Goal: Task Accomplishment & Management: Manage account settings

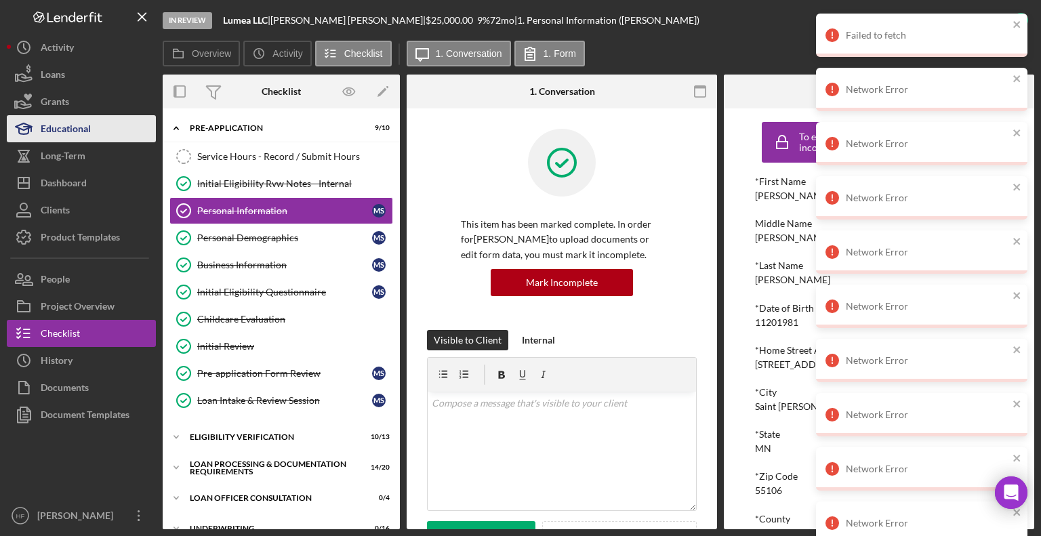
scroll to position [74, 0]
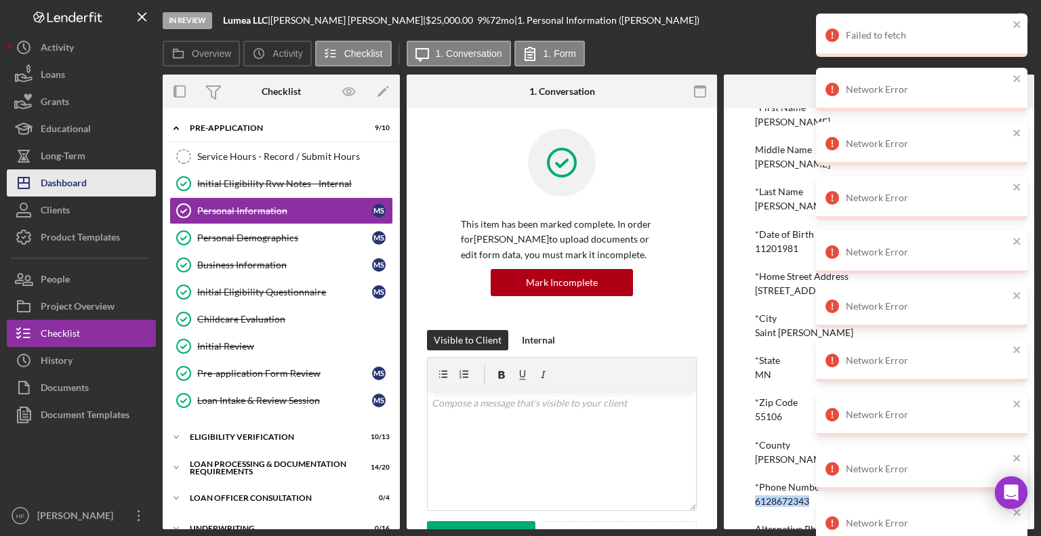
click at [106, 175] on button "Icon/Dashboard Dashboard" at bounding box center [81, 182] width 149 height 27
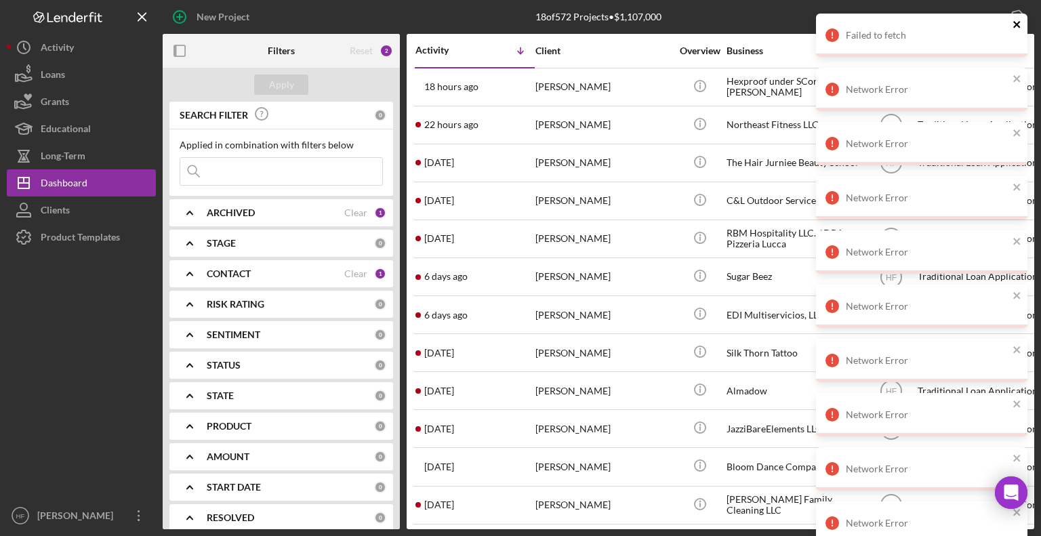
click at [1013, 31] on button "close" at bounding box center [1017, 25] width 9 height 13
click at [1015, 37] on div "Network Error" at bounding box center [922, 35] width 212 height 43
click at [1013, 41] on div "Network Error" at bounding box center [922, 35] width 212 height 43
click at [1020, 37] on div "Network Error" at bounding box center [922, 35] width 212 height 43
click at [1022, 34] on div "Network Error" at bounding box center [922, 35] width 212 height 43
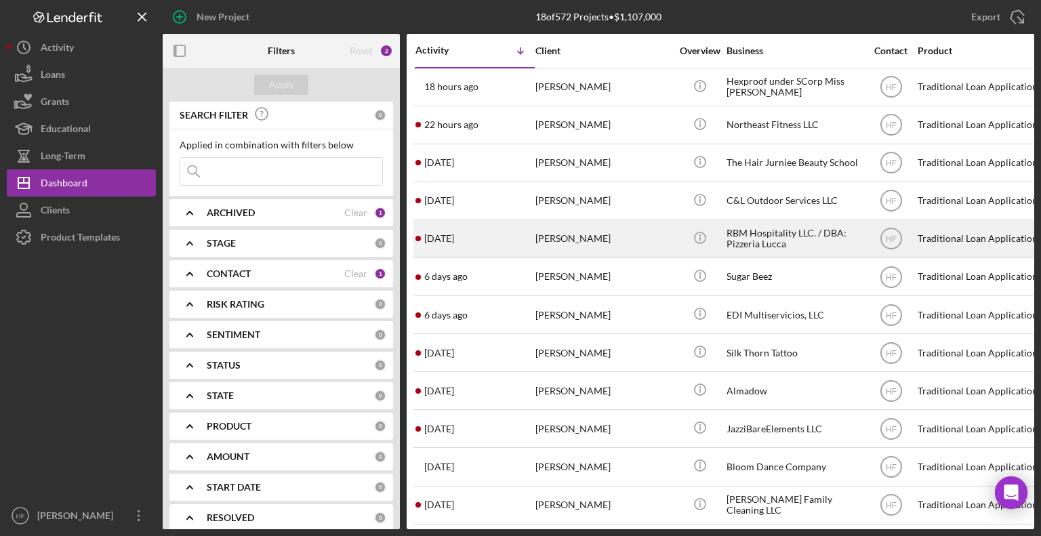
scroll to position [68, 0]
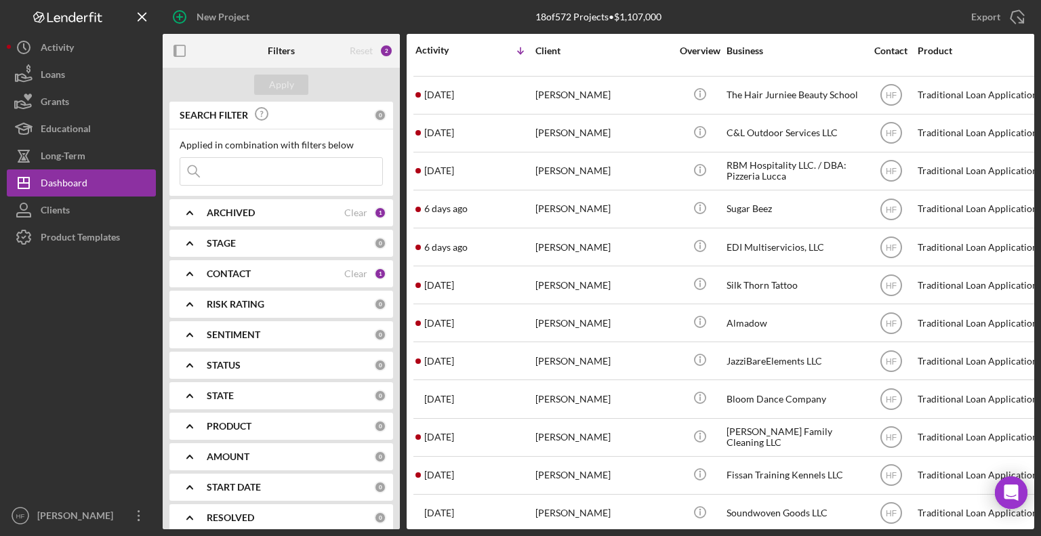
drag, startPoint x: 399, startPoint y: 71, endPoint x: 378, endPoint y: 71, distance: 21.0
click at [378, 71] on div "Apply" at bounding box center [281, 85] width 237 height 34
click at [178, 46] on icon "button" at bounding box center [180, 51] width 31 height 31
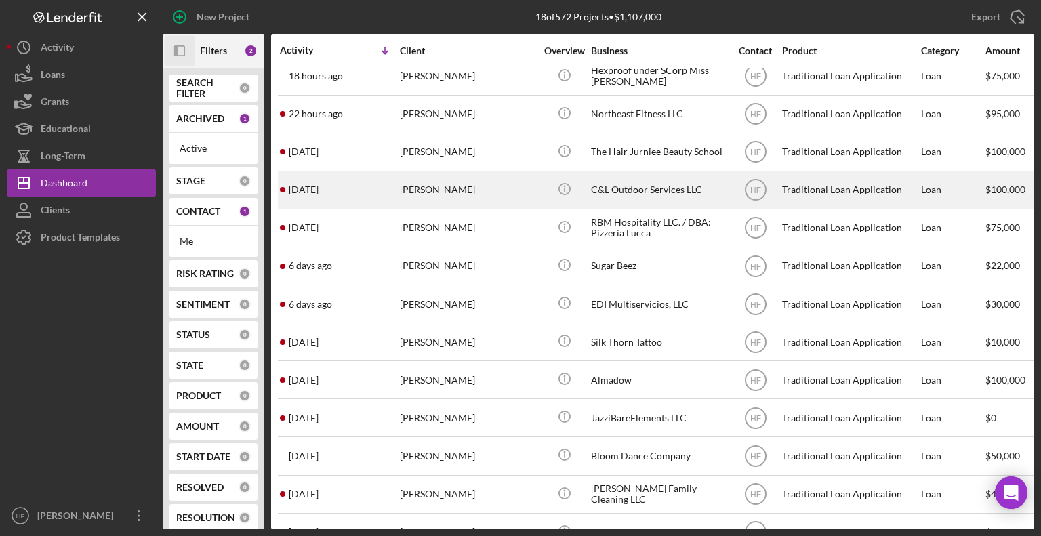
scroll to position [0, 0]
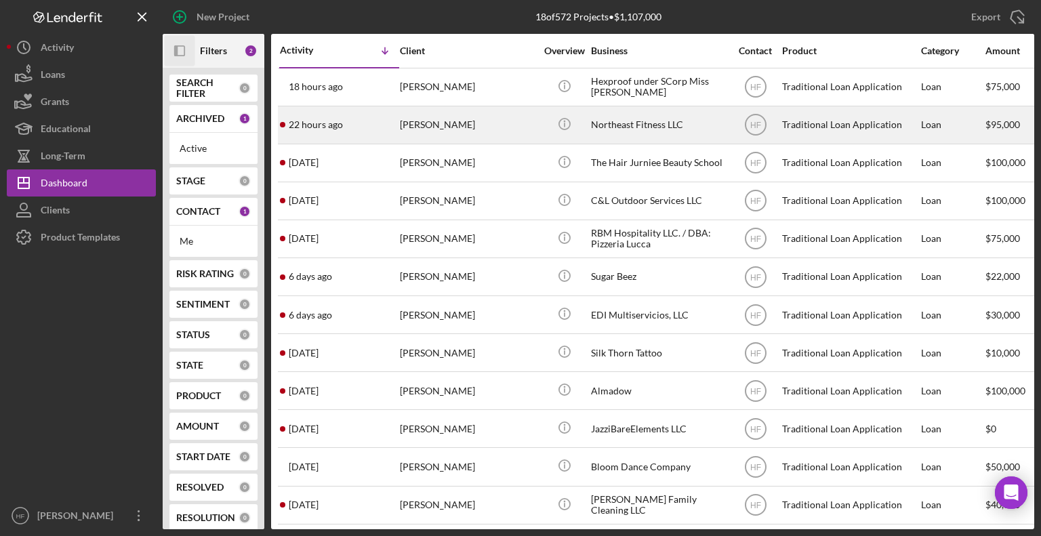
click at [380, 140] on div "22 hours ago Elizabeth Ziegler" at bounding box center [339, 125] width 119 height 36
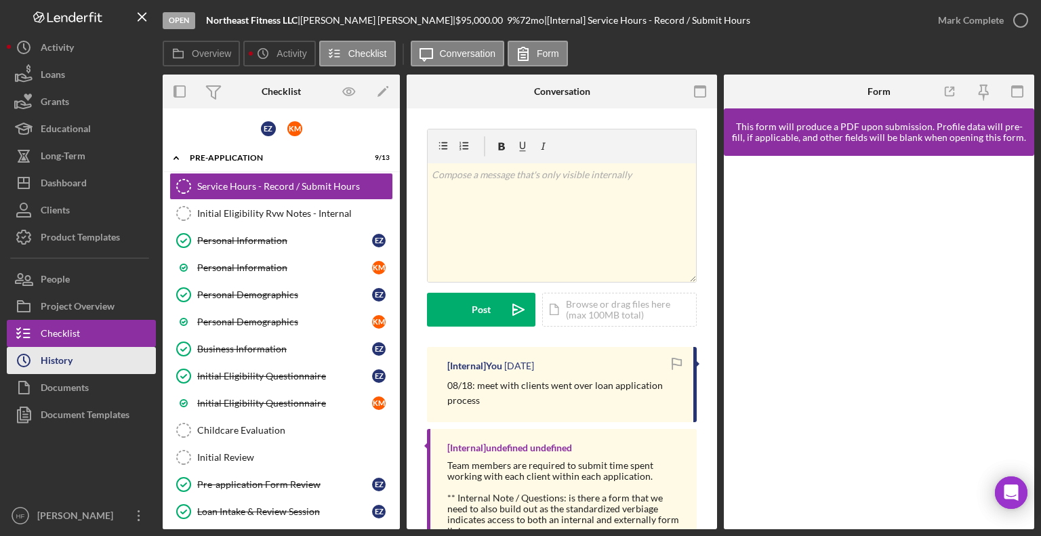
click at [103, 355] on button "Icon/History History" at bounding box center [81, 360] width 149 height 27
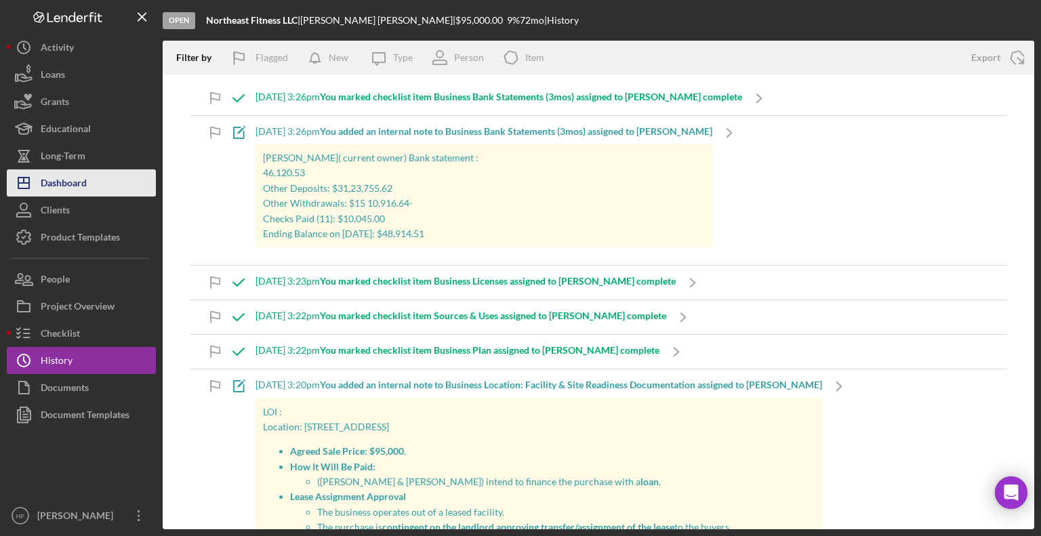
click at [108, 180] on button "Icon/Dashboard Dashboard" at bounding box center [81, 182] width 149 height 27
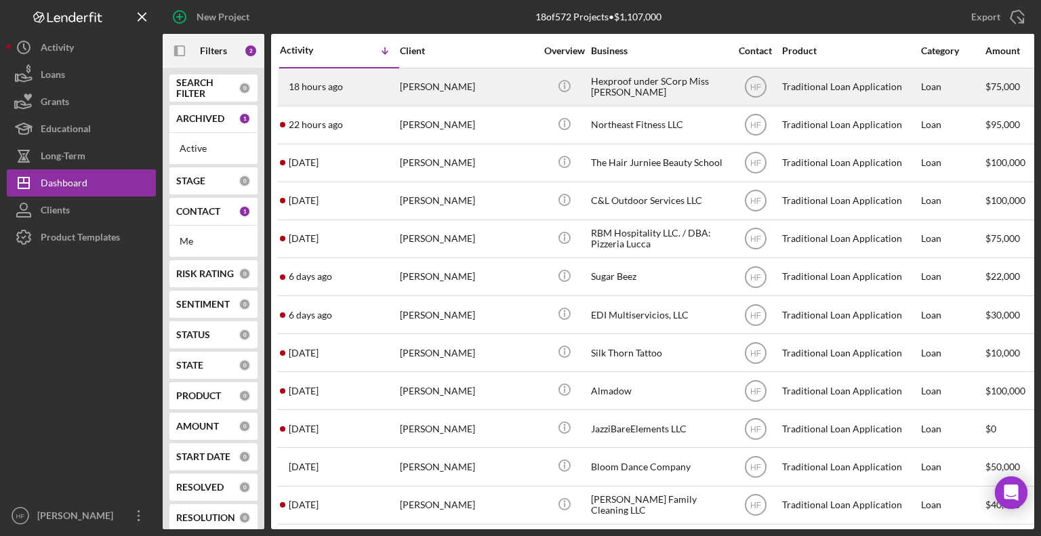
click at [369, 90] on div "18 hours ago Elise Cleereman" at bounding box center [339, 87] width 119 height 36
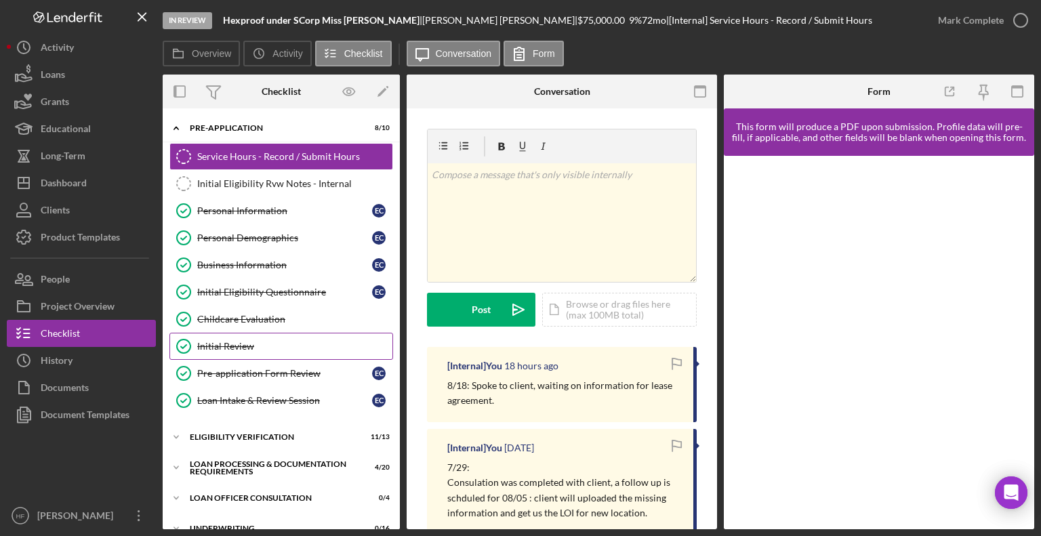
scroll to position [203, 0]
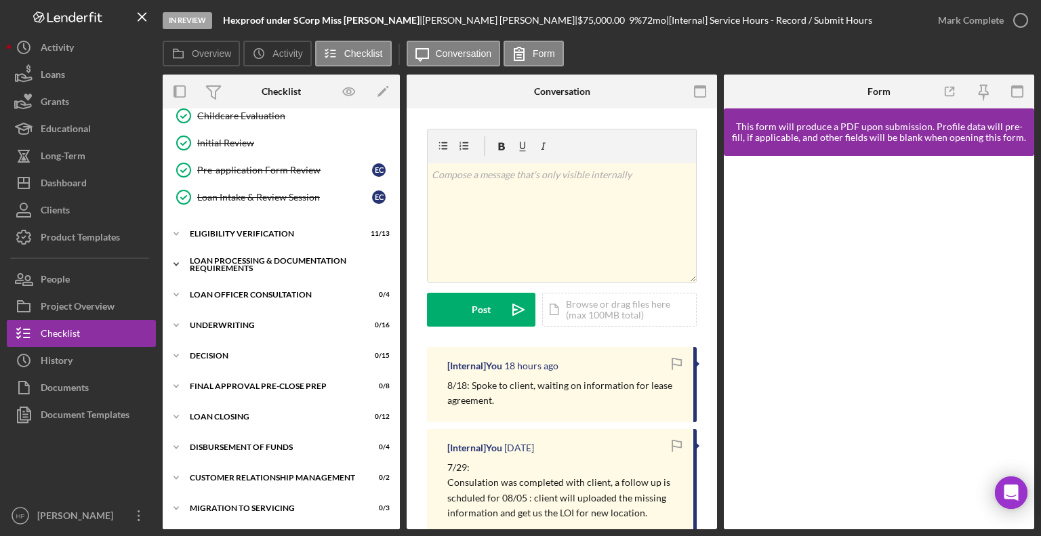
click at [177, 257] on icon "Icon/Expander" at bounding box center [176, 264] width 27 height 27
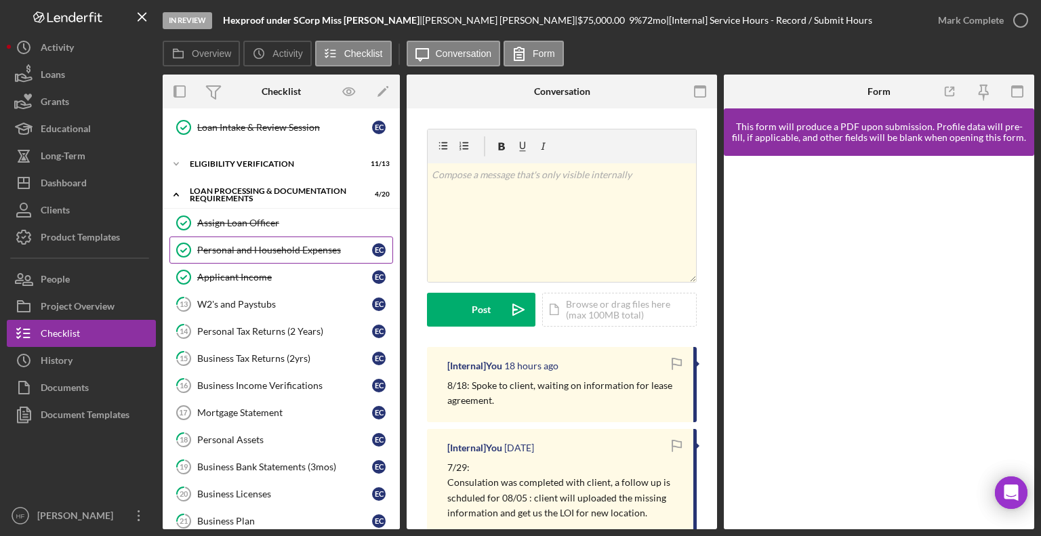
scroll to position [339, 0]
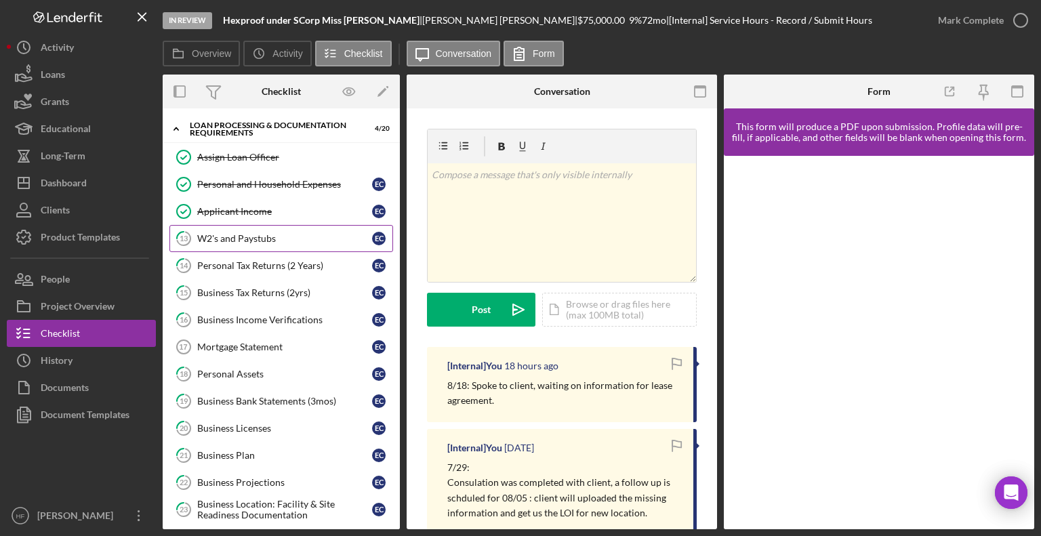
click at [293, 233] on div "W2's and Paystubs" at bounding box center [284, 238] width 175 height 11
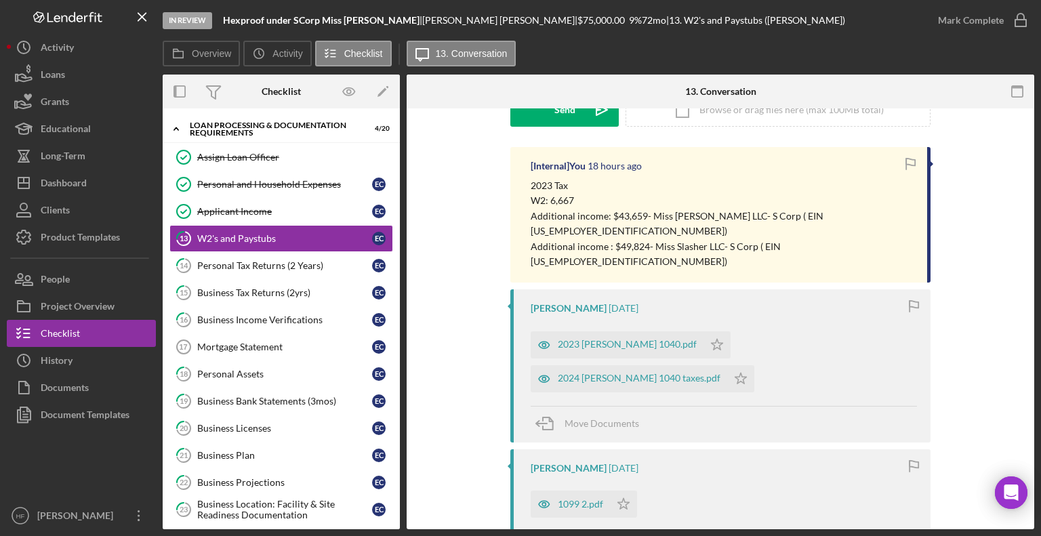
scroll to position [271, 0]
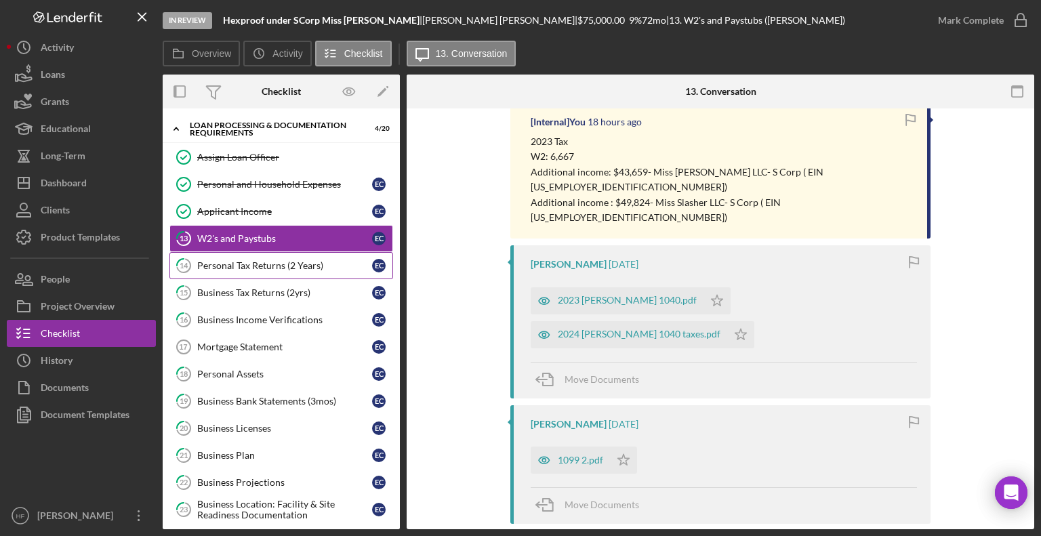
click at [319, 260] on div "Personal Tax Returns (2 Years)" at bounding box center [284, 265] width 175 height 11
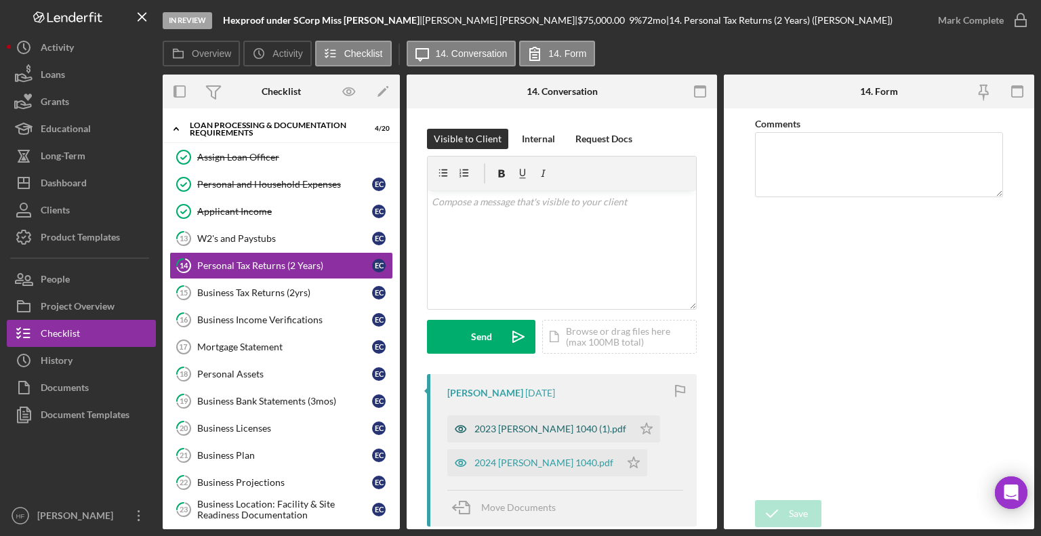
click at [512, 434] on div "2023 CLEEREMAN ELISE 1040 (1).pdf" at bounding box center [551, 429] width 152 height 11
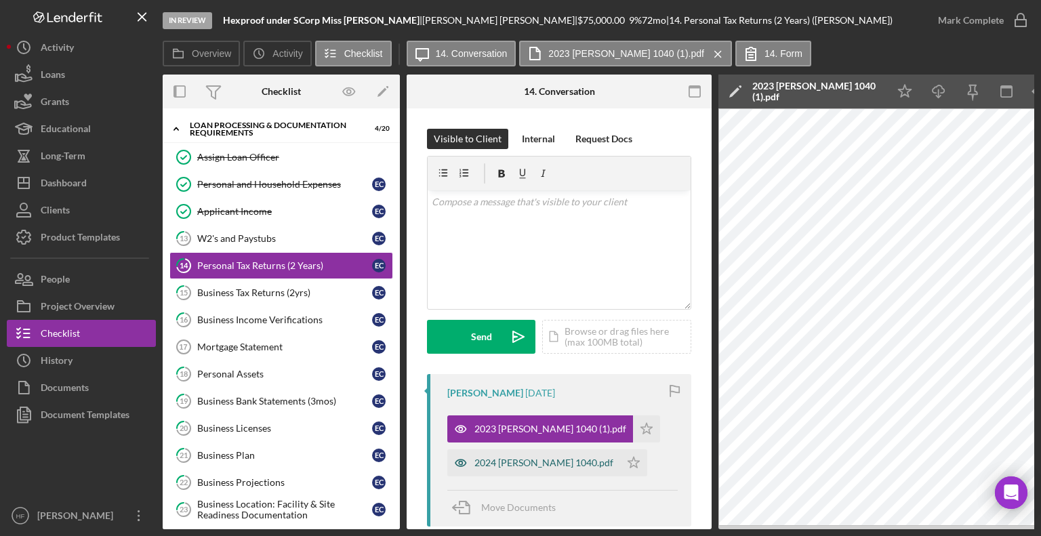
click at [537, 465] on div "2024 CLEEREMAN ELISE 1040.pdf" at bounding box center [544, 463] width 139 height 11
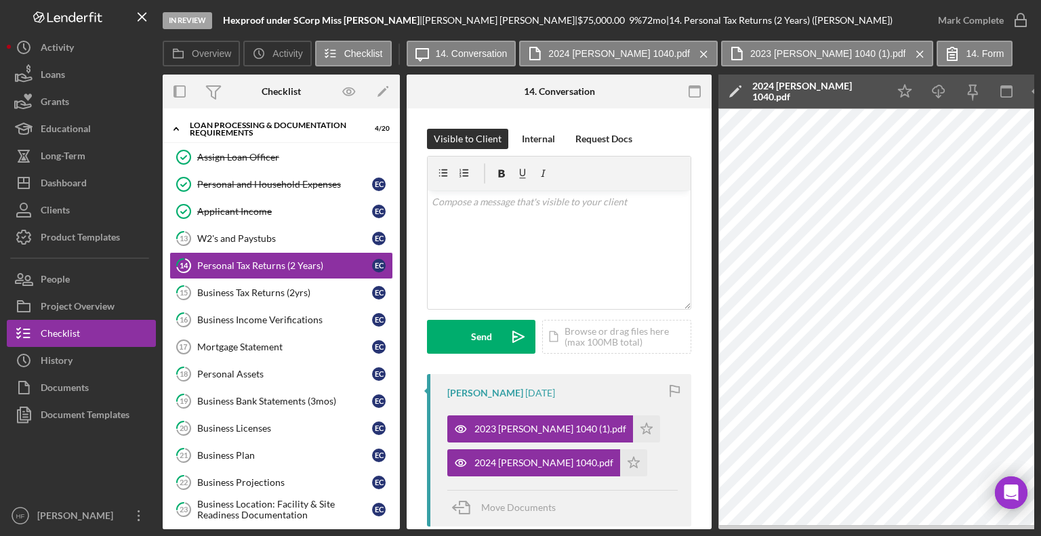
drag, startPoint x: 334, startPoint y: 224, endPoint x: 556, endPoint y: 254, distance: 224.4
click at [334, 225] on link "13 W2's and Paystubs E C" at bounding box center [281, 238] width 224 height 27
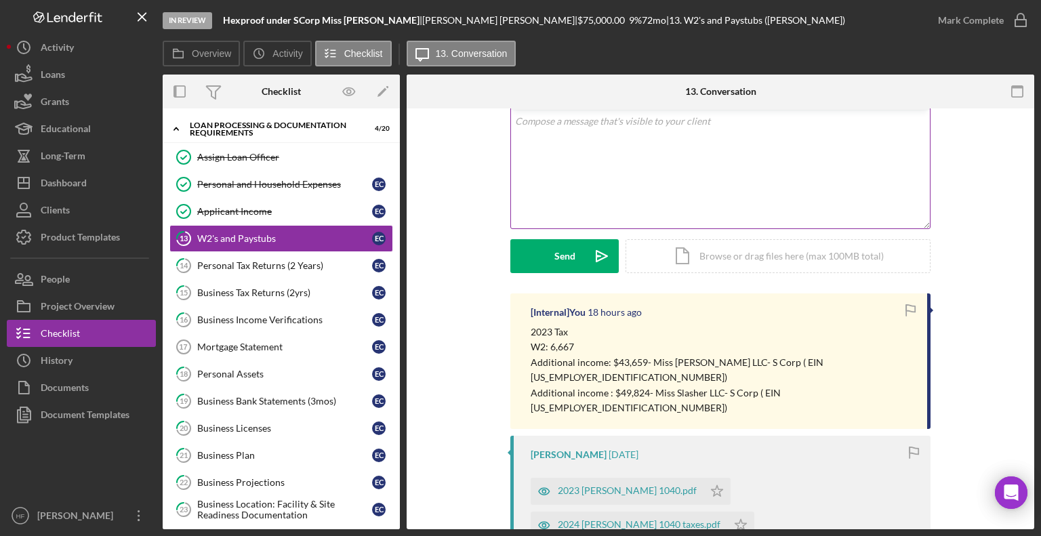
scroll to position [271, 0]
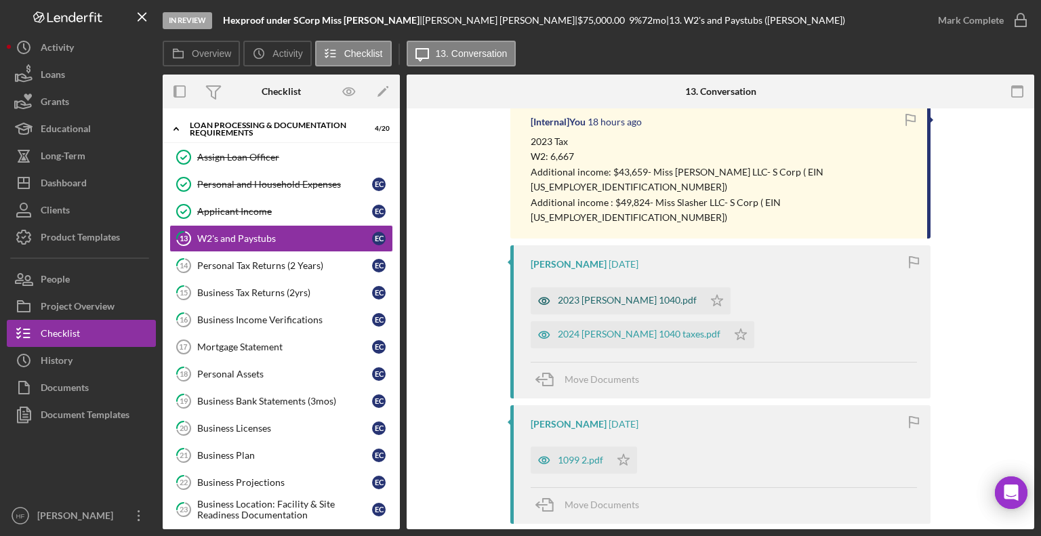
click at [635, 295] on div "2023 CLEEREMAN ELISE 1040.pdf" at bounding box center [627, 300] width 139 height 11
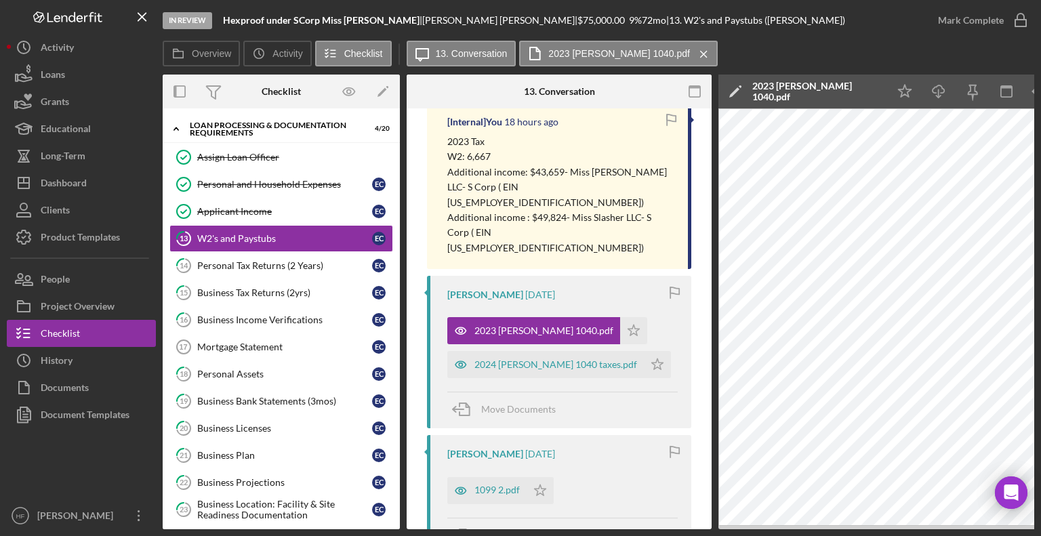
click at [732, 95] on polygon at bounding box center [734, 92] width 10 height 10
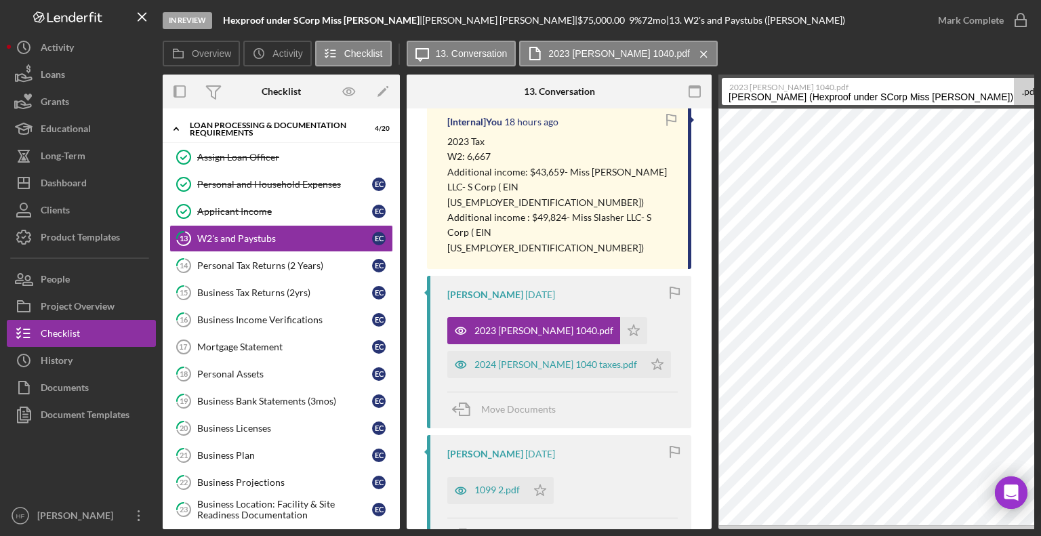
scroll to position [0, 76]
drag, startPoint x: 729, startPoint y: 99, endPoint x: 1018, endPoint y: 75, distance: 289.8
click at [1018, 75] on form "2023 CLEEREMAN ELISE 1040.pdf Cleereman, Elise (Hexproof under SCorp Miss Slash…" at bounding box center [922, 92] width 407 height 34
type input "I"
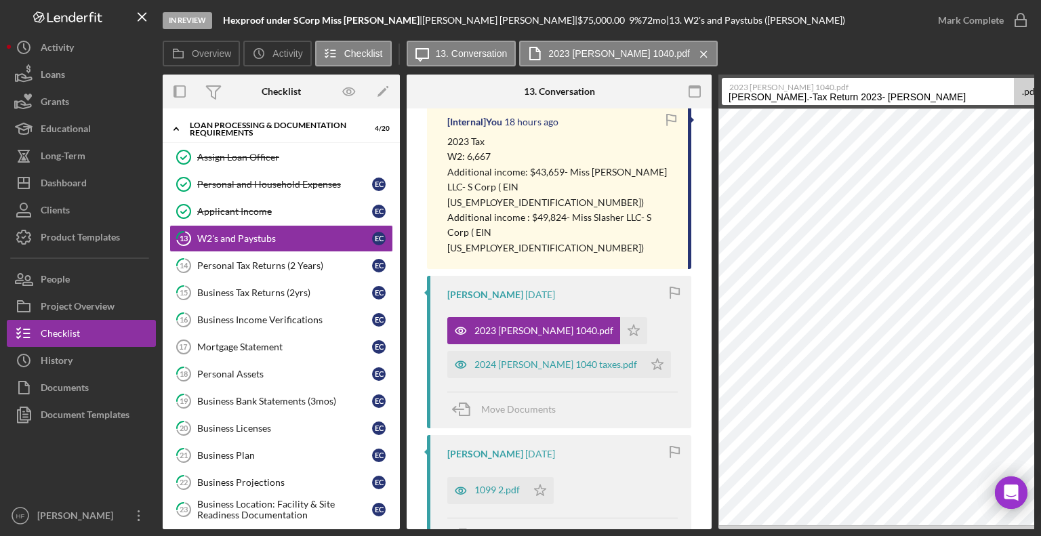
type input "Finan.-Tax Return 2023- Elise Cleerman"
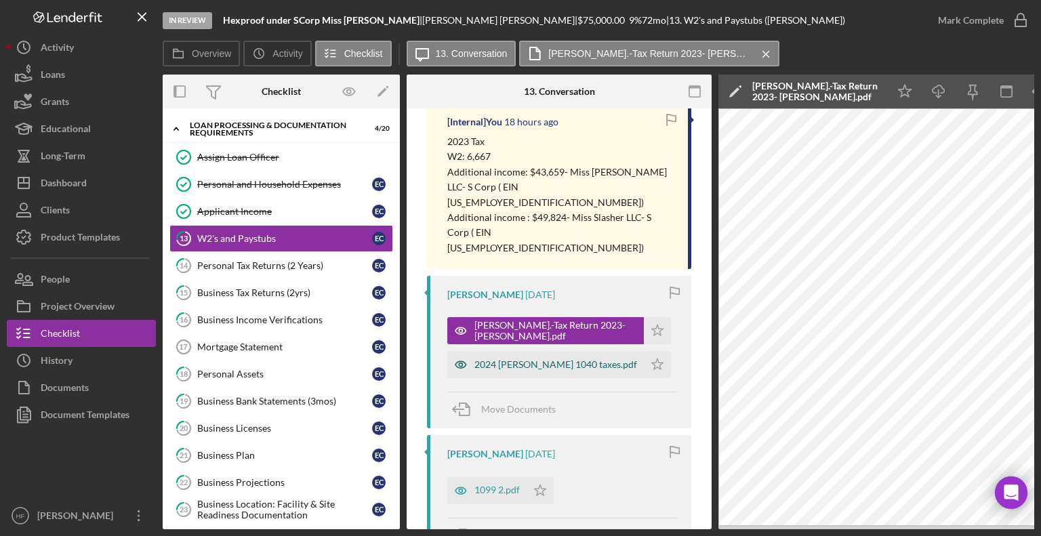
click at [582, 359] on div "2024 CLEEREMAN ELISE 1040 taxes.pdf" at bounding box center [556, 364] width 163 height 11
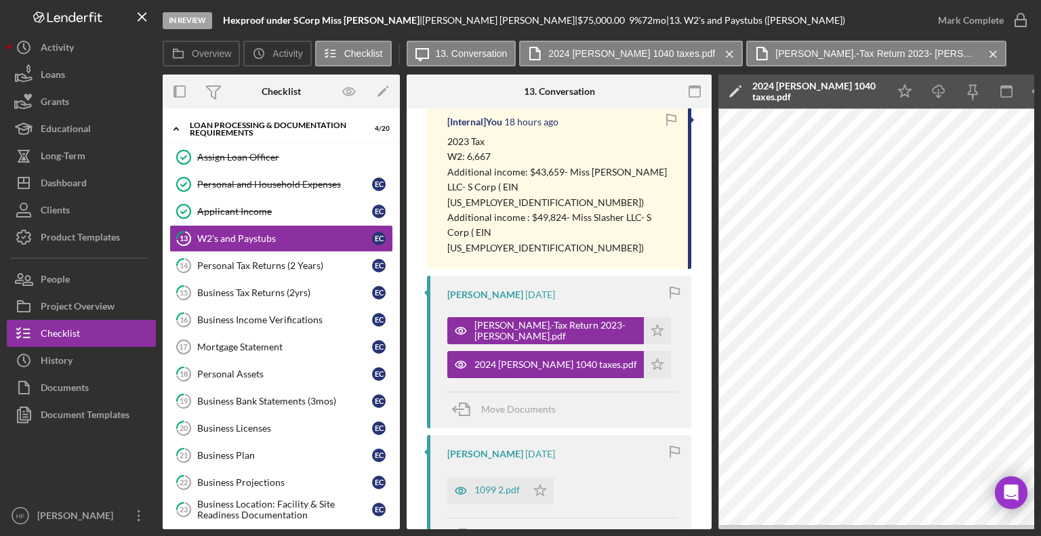
click at [738, 92] on icon "Icon/Edit" at bounding box center [736, 92] width 34 height 34
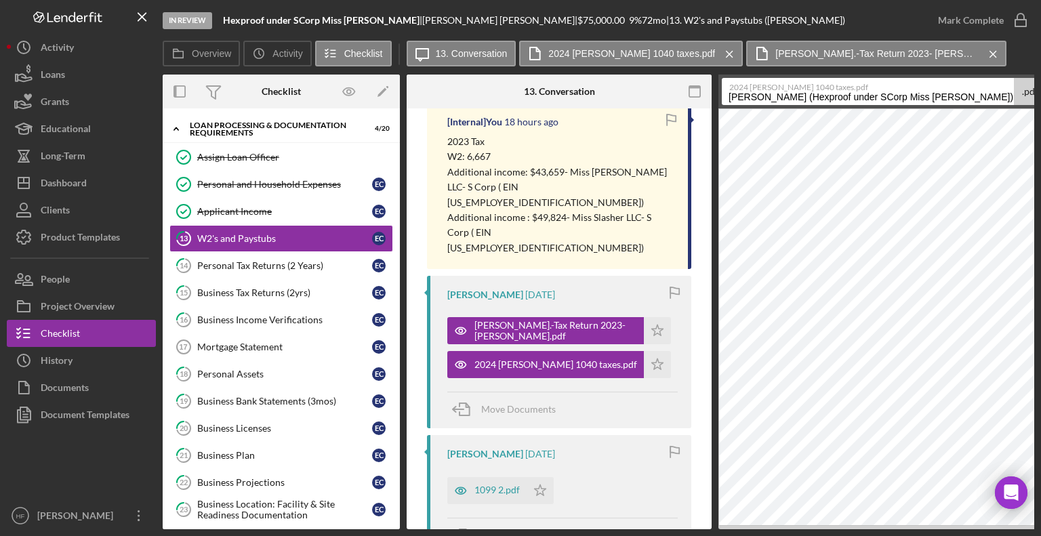
scroll to position [0, 76]
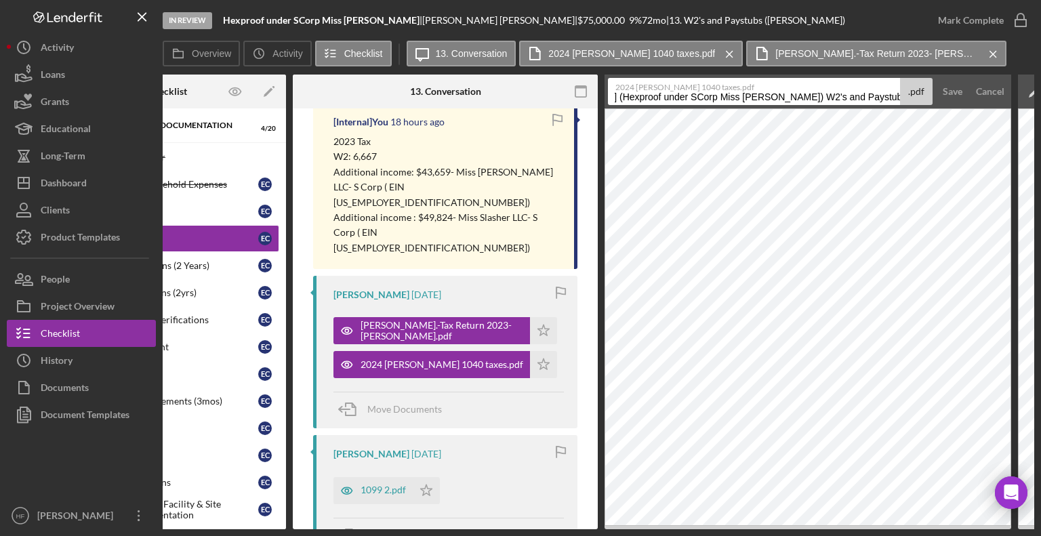
drag, startPoint x: 736, startPoint y: 96, endPoint x: 1039, endPoint y: 83, distance: 304.0
click at [1039, 84] on div "In Review Hexproof under SCorp Miss Slasher | Elise Cleereman | $75,000.00 9 % …" at bounding box center [520, 268] width 1041 height 536
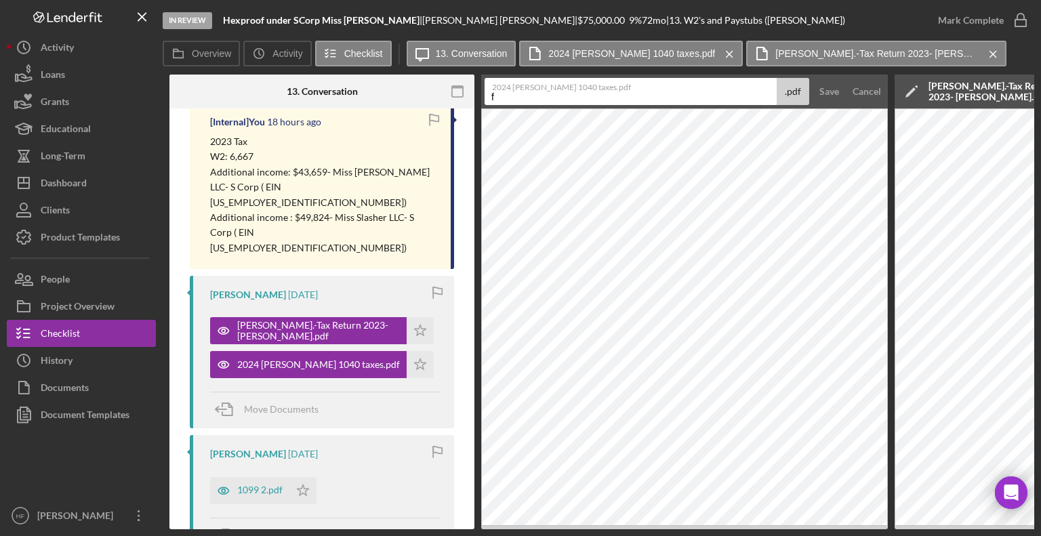
scroll to position [0, 0]
drag, startPoint x: 728, startPoint y: 97, endPoint x: 588, endPoint y: 91, distance: 140.5
click at [588, 91] on div "2024 CLEEREMAN ELISE 1040 taxes.pdf Finan.-Tax Return-2023- Sarah Lawrence & Co…" at bounding box center [647, 91] width 325 height 27
type input "Finan.-Tax Return-2024- Elise Cleerman"
click at [813, 78] on button "Save" at bounding box center [829, 91] width 33 height 27
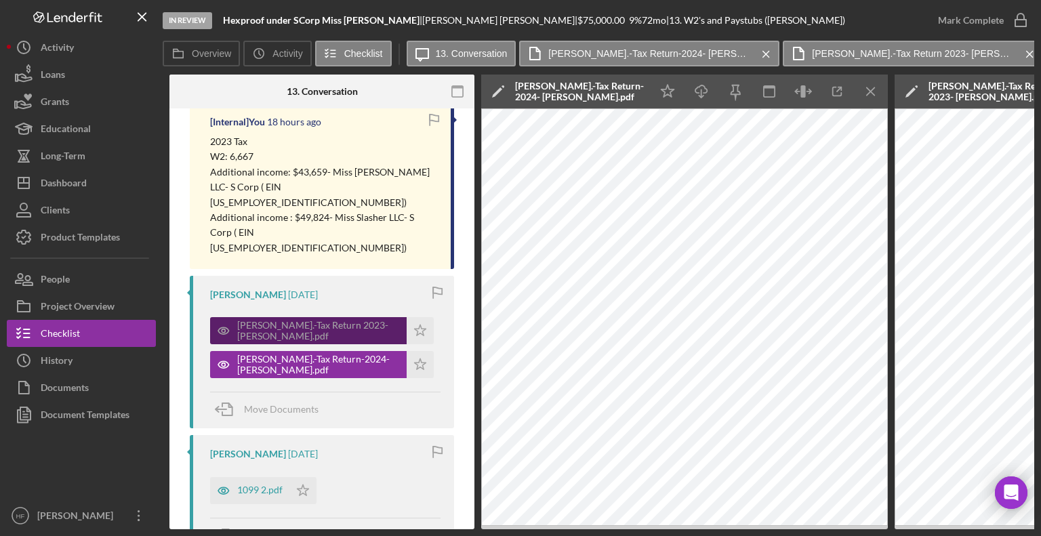
scroll to position [392, 0]
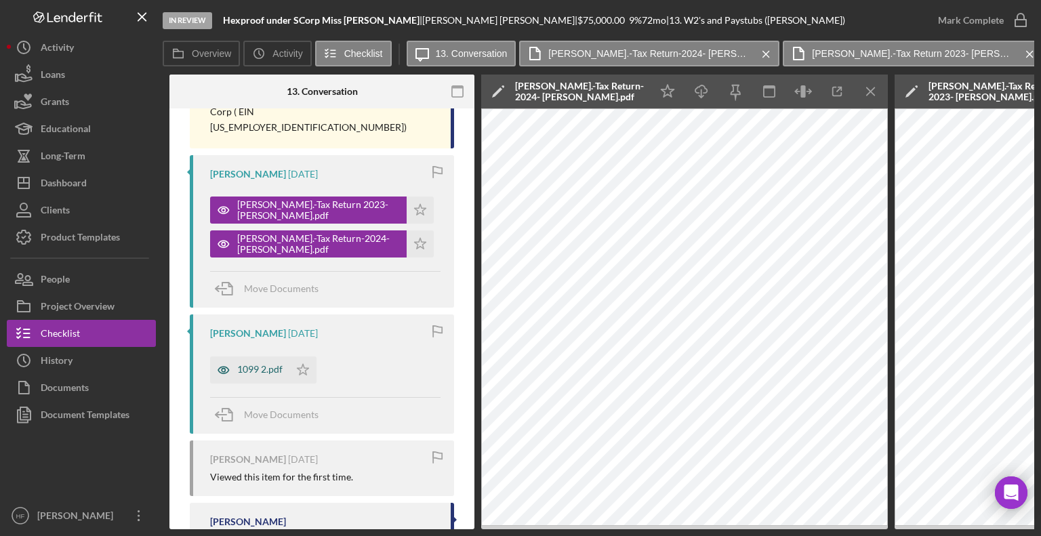
click at [264, 364] on div "1099 2.pdf" at bounding box center [259, 369] width 45 height 11
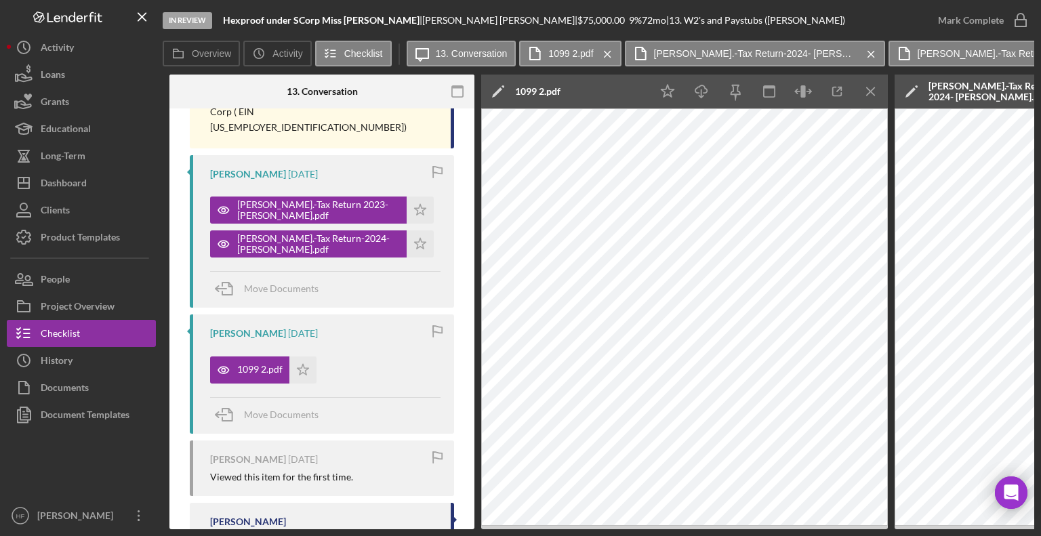
click at [504, 90] on icon "Icon/Edit" at bounding box center [498, 92] width 34 height 34
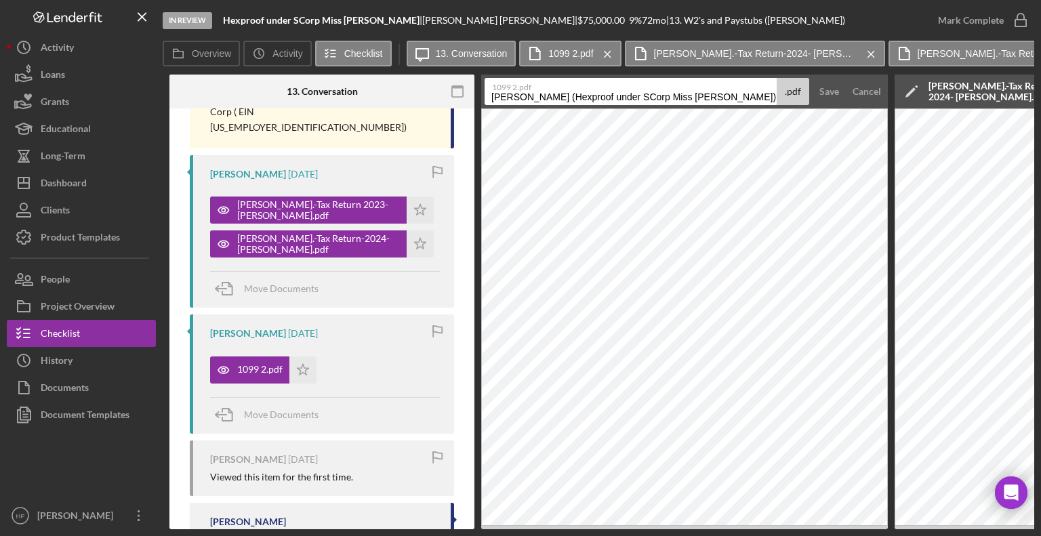
drag, startPoint x: 495, startPoint y: 97, endPoint x: 727, endPoint y: 94, distance: 232.5
click at [727, 94] on input "Cleereman, Elise (Hexproof under SCorp Miss Slasher) W2's and Paystubs 20250730" at bounding box center [631, 91] width 292 height 27
drag, startPoint x: 688, startPoint y: 94, endPoint x: 800, endPoint y: 98, distance: 111.9
click at [800, 98] on div "1099 2.pdf Finan.- Tax Return Transcript - Elise CleermanW2's and Paystubs 2025…" at bounding box center [647, 91] width 325 height 27
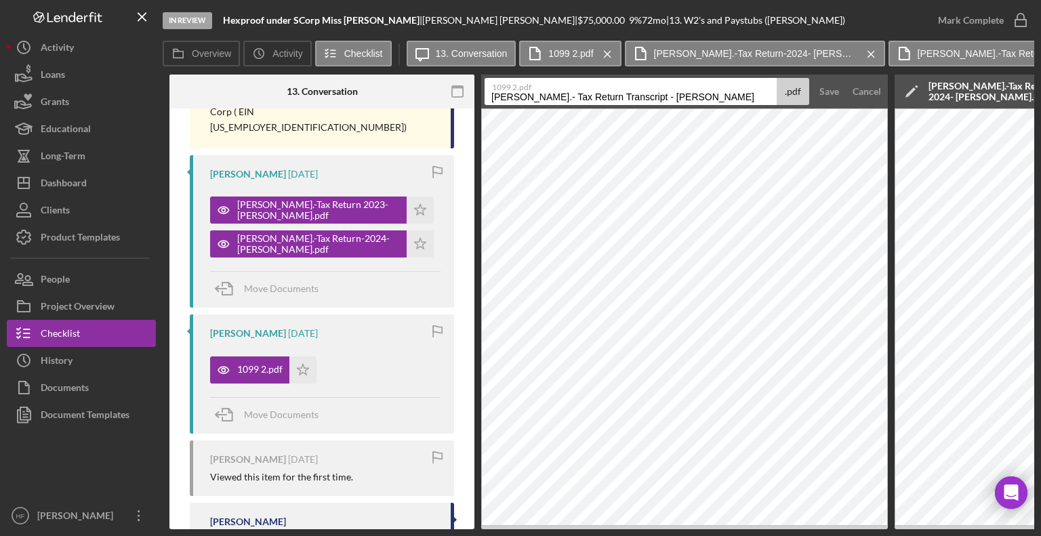
scroll to position [0, 0]
type input "Finan.- Tax Return Transcript - Elise Cleerman"
click at [831, 94] on div "Save" at bounding box center [830, 91] width 20 height 27
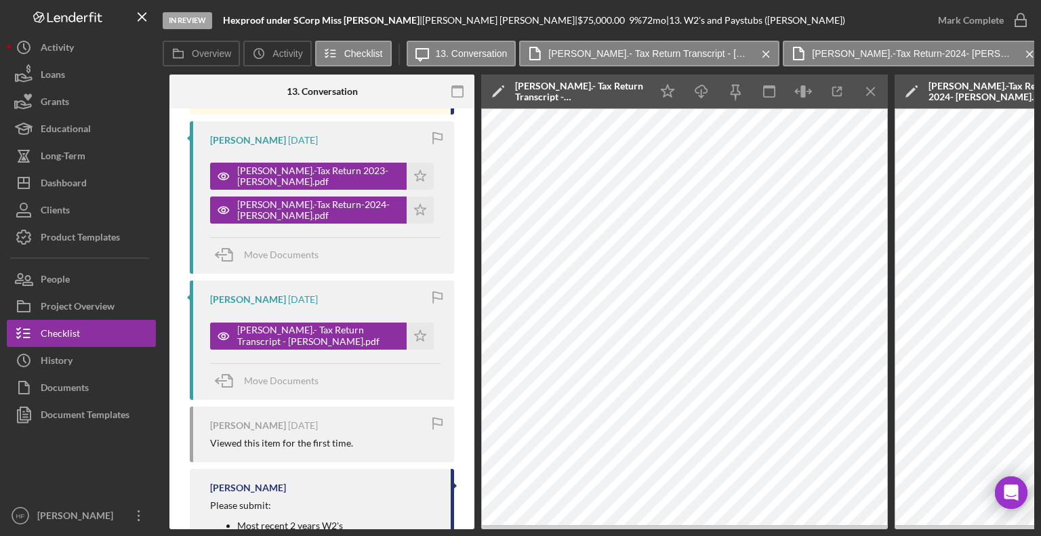
scroll to position [420, 0]
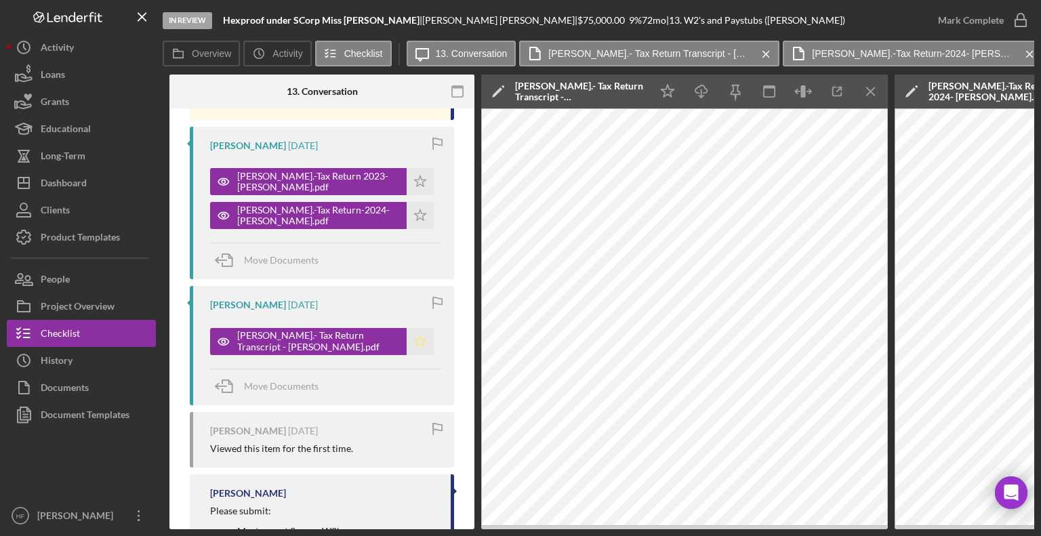
click at [412, 328] on icon "Icon/Star" at bounding box center [420, 341] width 27 height 27
click at [418, 202] on icon "Icon/Star" at bounding box center [420, 215] width 27 height 27
click at [415, 176] on polygon "button" at bounding box center [421, 181] width 12 height 11
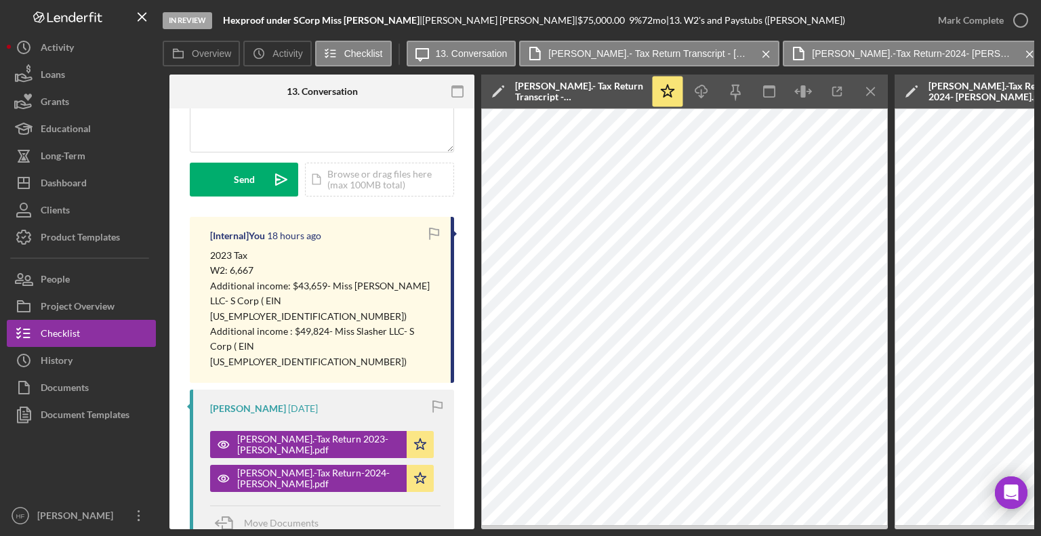
scroll to position [0, 0]
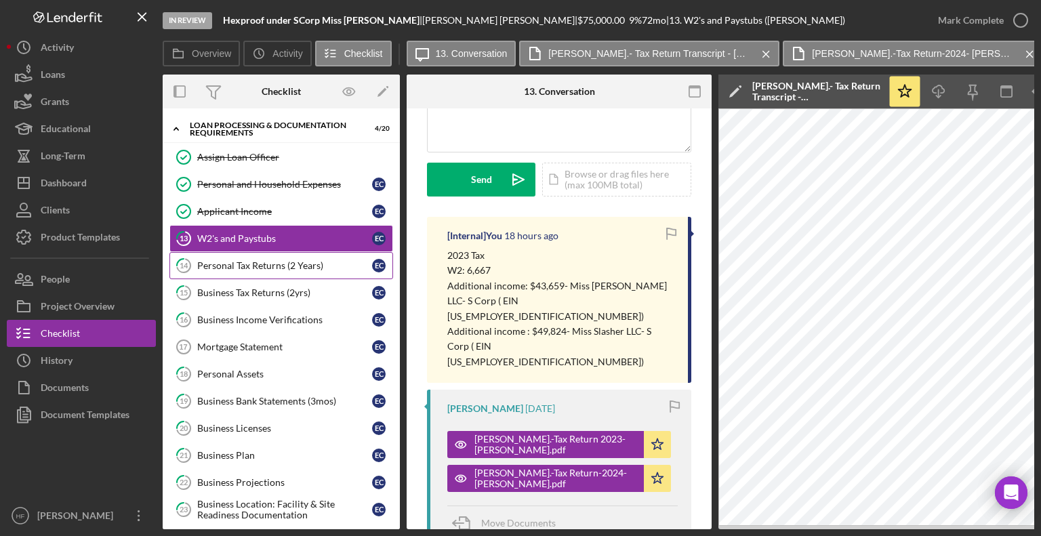
click at [240, 260] on div "Personal Tax Returns (2 Years)" at bounding box center [284, 265] width 175 height 11
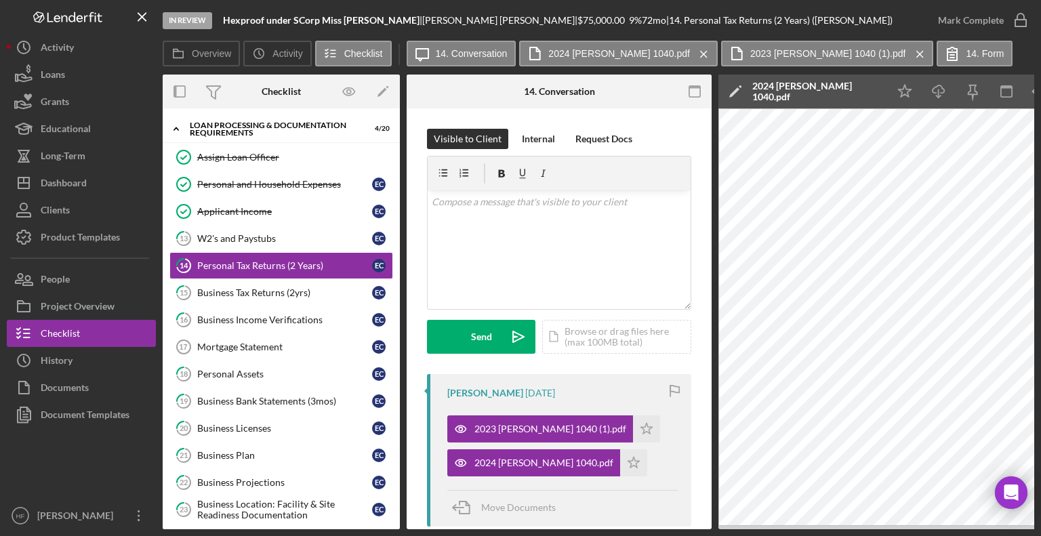
click at [738, 89] on polygon at bounding box center [734, 92] width 10 height 10
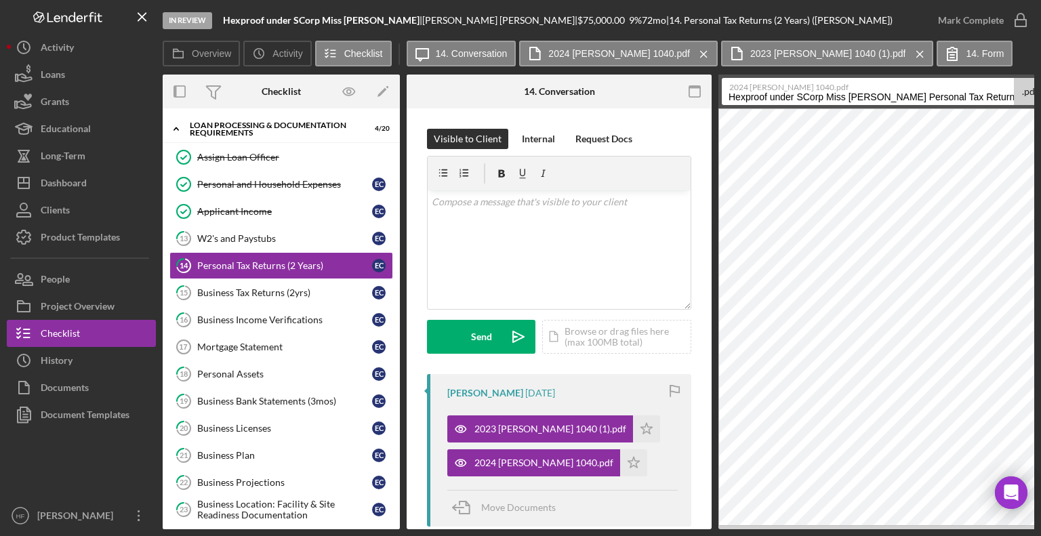
scroll to position [0, 45]
drag, startPoint x: 730, startPoint y: 94, endPoint x: 1011, endPoint y: 91, distance: 281.3
click at [1011, 91] on div "2024 CLEEREMAN ELISE 1040.pdf Hexproof under SCorp Miss Slasher Personal Tax Re…" at bounding box center [884, 91] width 325 height 27
click at [1011, 91] on label "2024 CLEEREMAN ELISE 1040.pdf" at bounding box center [871, 86] width 284 height 14
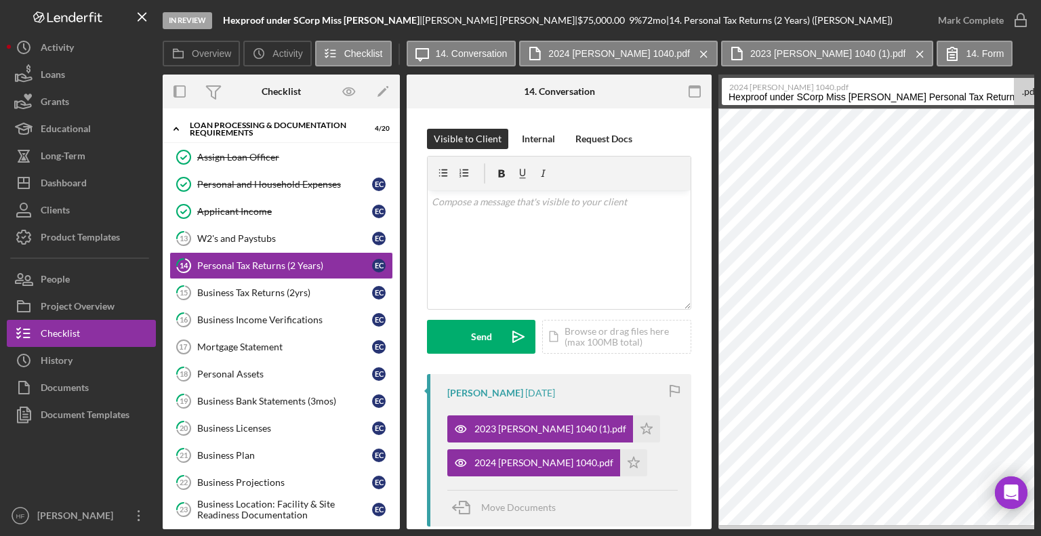
click at [1011, 91] on input "Hexproof under SCorp Miss Slasher Personal Tax Returns (2 Years) 20250729" at bounding box center [868, 91] width 292 height 27
type input "u"
type input "duplicate 2023 Tax return"
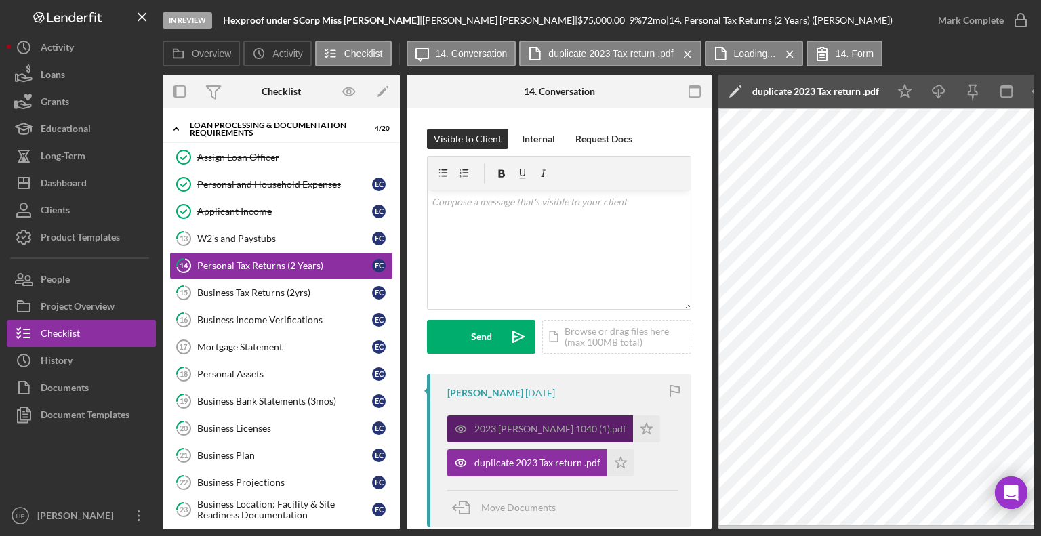
click at [547, 433] on div "2023 CLEEREMAN ELISE 1040 (1).pdf" at bounding box center [551, 429] width 152 height 11
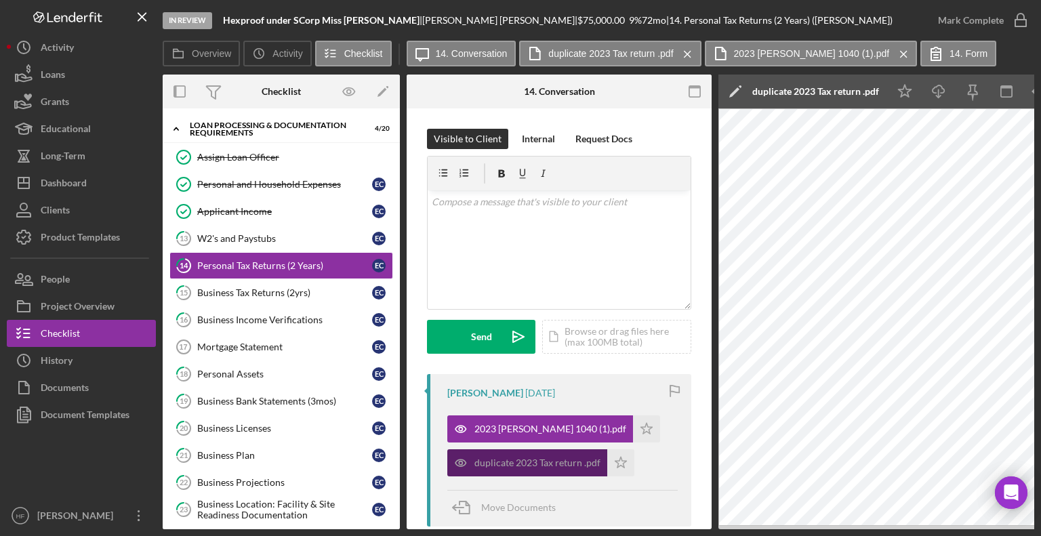
click at [544, 460] on div "duplicate 2023 Tax return .pdf" at bounding box center [538, 463] width 126 height 11
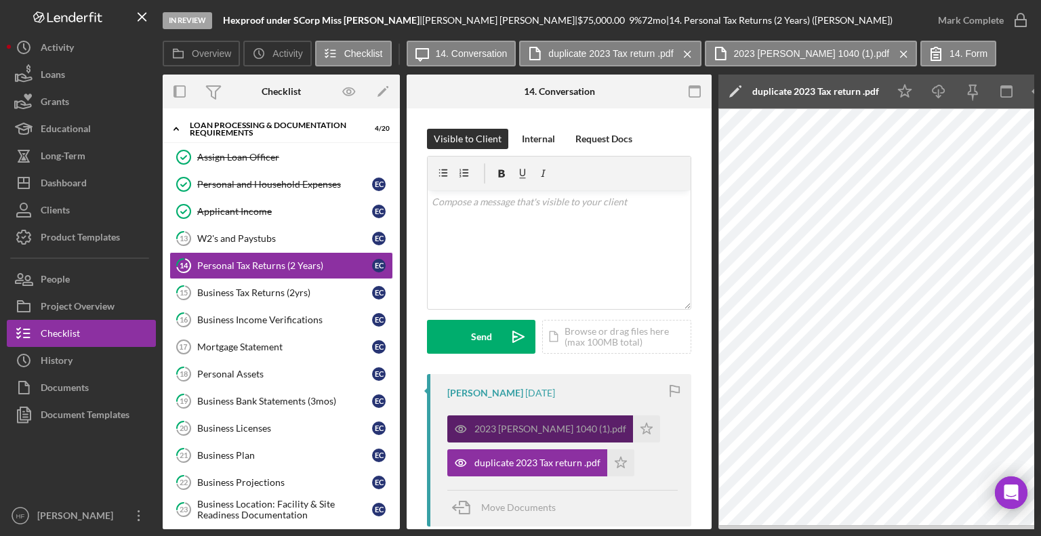
click at [552, 433] on div "2023 CLEEREMAN ELISE 1040 (1).pdf" at bounding box center [551, 429] width 152 height 11
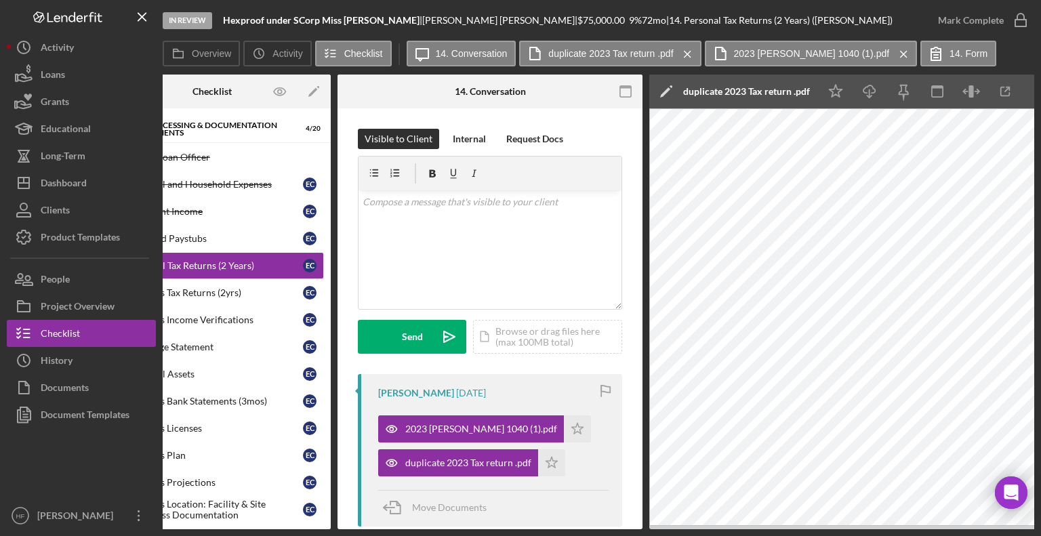
scroll to position [0, 176]
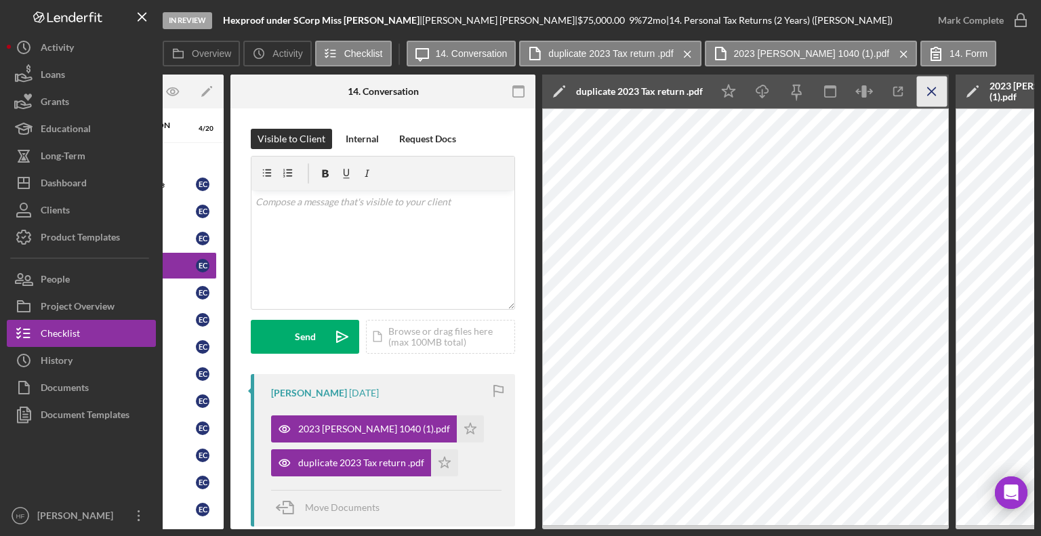
click at [921, 94] on icon "Icon/Menu Close" at bounding box center [932, 92] width 31 height 31
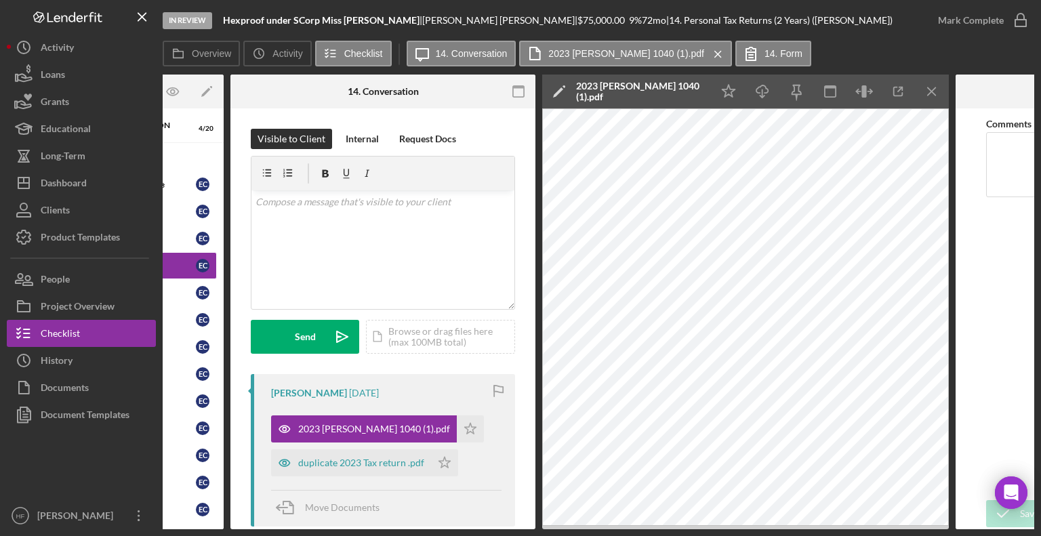
click at [560, 95] on icon "Icon/Edit" at bounding box center [559, 92] width 34 height 34
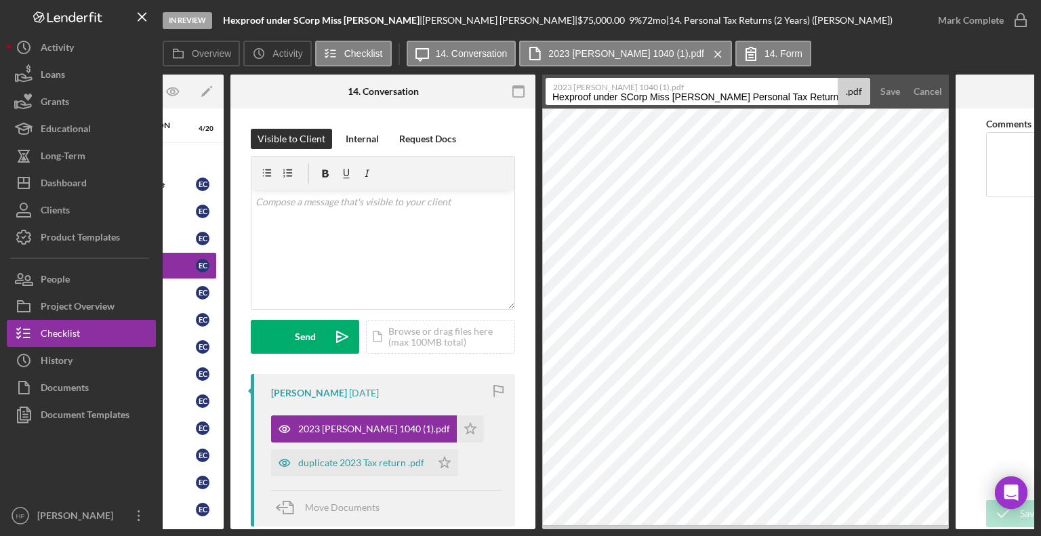
click at [553, 94] on input "Hexproof under SCorp Miss Slasher Personal Tax Returns (2 Years) 20250729" at bounding box center [692, 91] width 292 height 27
type input "Duplicate Hexproof under SCorp Miss Slasher Personal Tax Returns (2 Years) 2025…"
click at [874, 78] on button "Save" at bounding box center [890, 91] width 33 height 27
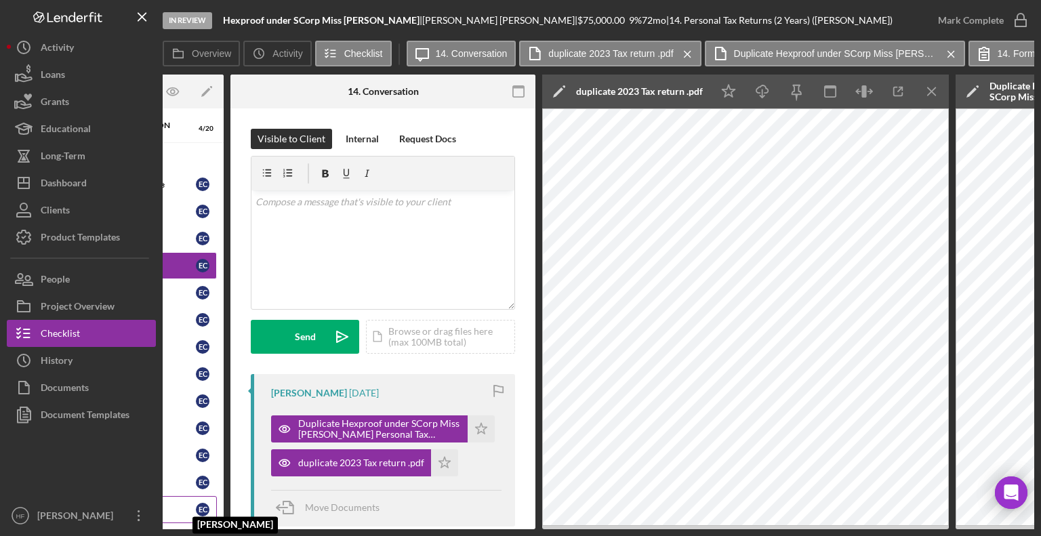
drag, startPoint x: 421, startPoint y: 531, endPoint x: 190, endPoint y: 508, distance: 232.3
click at [190, 508] on div "In Review Hexproof under SCorp Miss Slasher | Elise Cleereman | $75,000.00 9 % …" at bounding box center [520, 268] width 1041 height 536
click at [258, 531] on div "In Review Hexproof under SCorp Miss Slasher | Elise Cleereman | $75,000.00 9 % …" at bounding box center [520, 268] width 1041 height 536
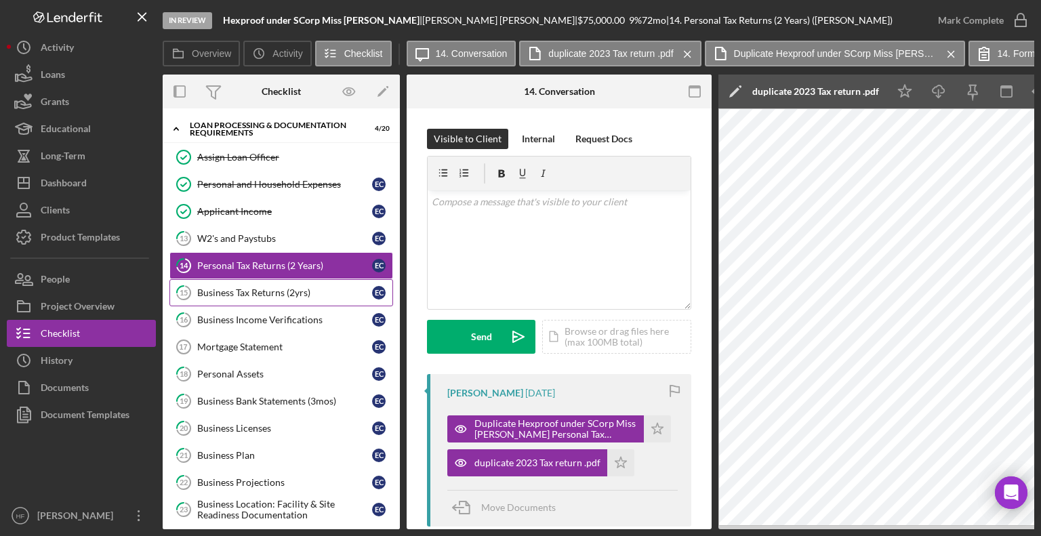
click at [258, 300] on link "15 Business Tax Returns (2yrs) E C" at bounding box center [281, 292] width 224 height 27
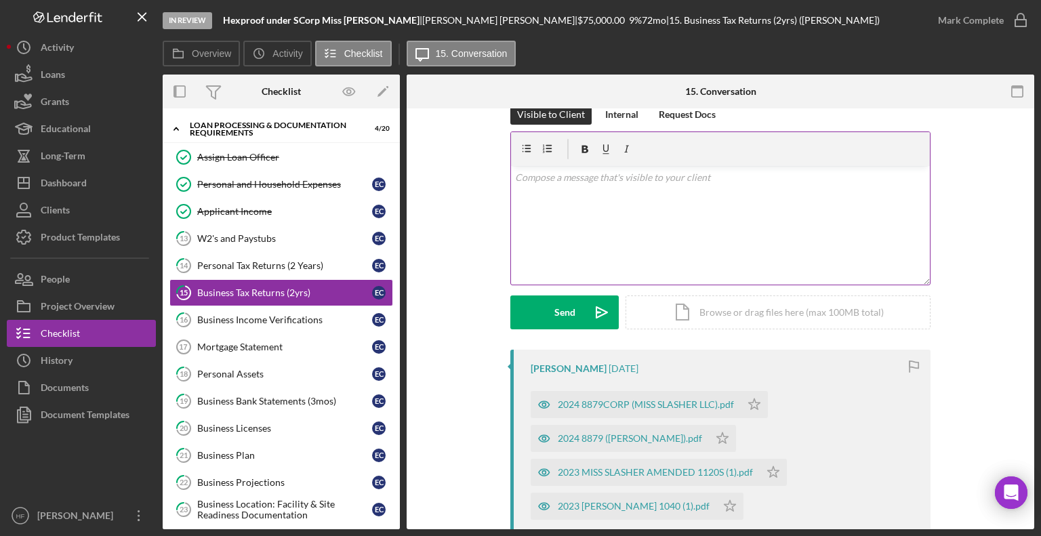
scroll to position [68, 0]
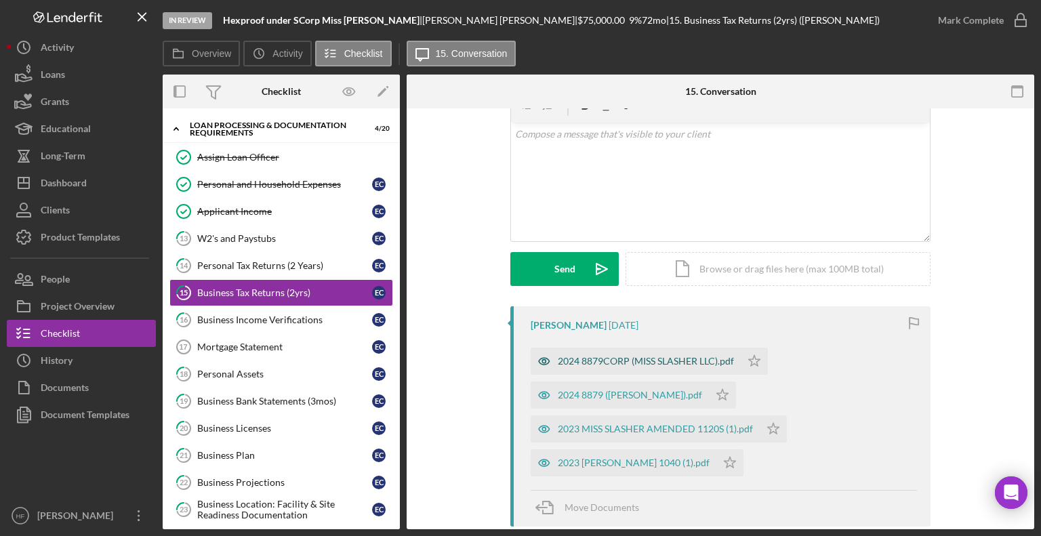
click at [632, 361] on div "2024 8879CORP (MISS SLASHER LLC).pdf" at bounding box center [646, 361] width 176 height 11
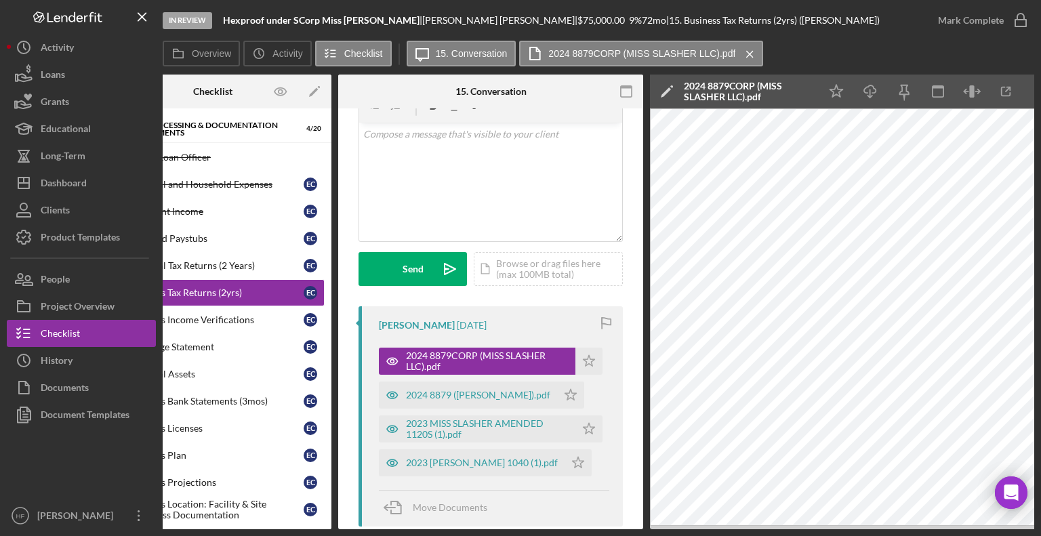
scroll to position [0, 90]
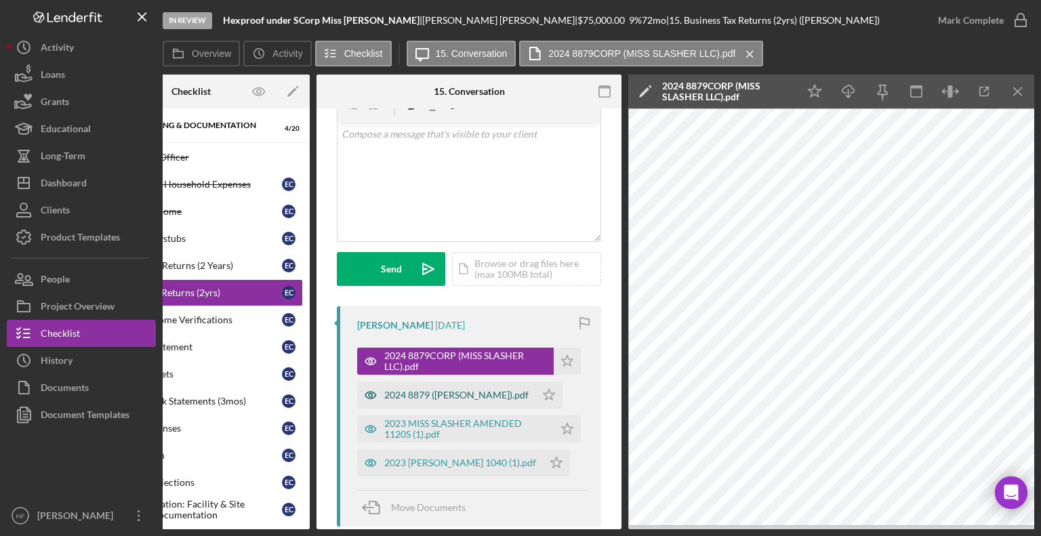
click at [433, 400] on div "2024 8879 (CLEEREMAN ELISE).pdf" at bounding box center [456, 395] width 144 height 11
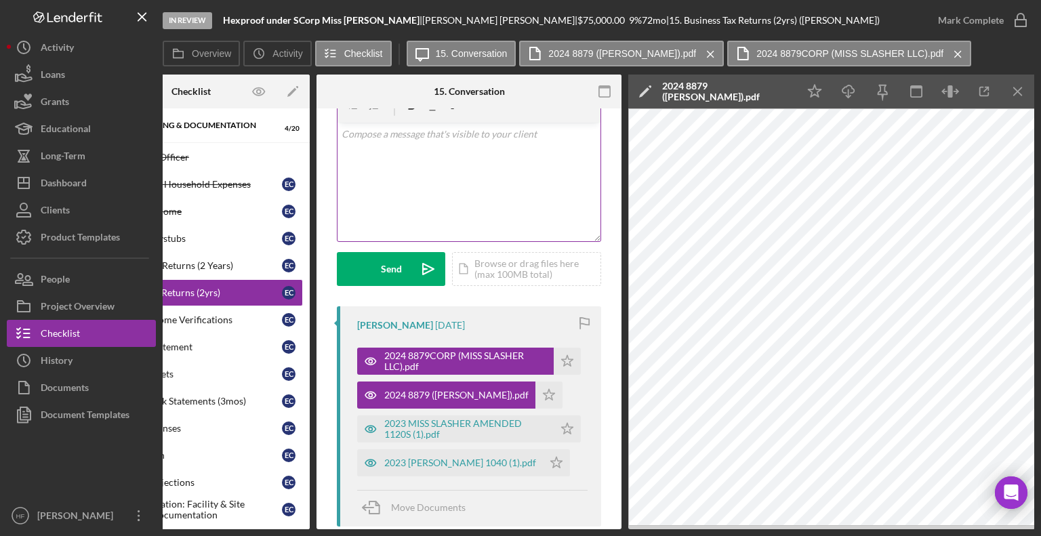
scroll to position [0, 0]
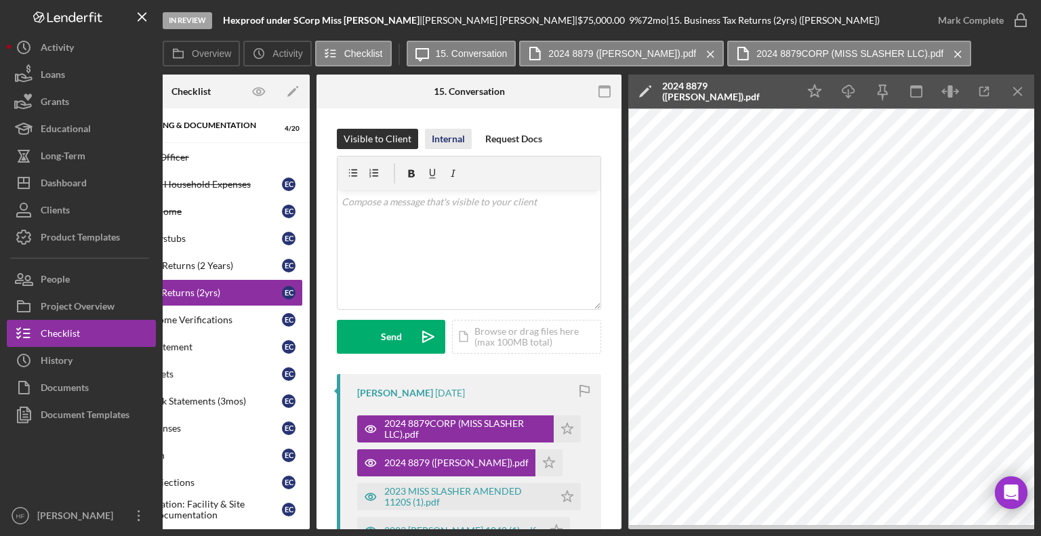
click at [432, 136] on div "Internal" at bounding box center [448, 139] width 33 height 20
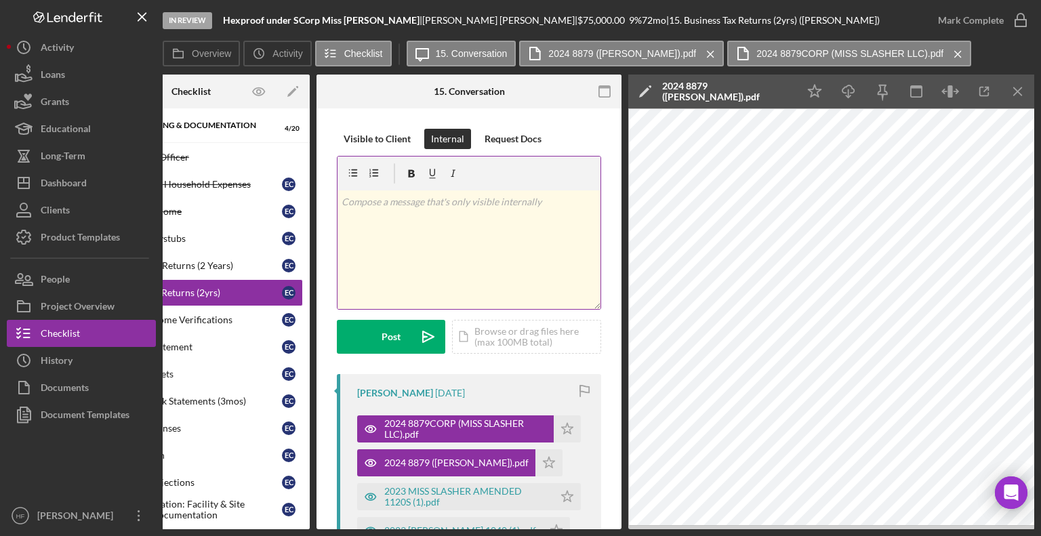
click at [442, 235] on div "v Color teal Color pink Remove color Add row above Add row below Add column bef…" at bounding box center [469, 249] width 263 height 119
click at [342, 203] on p "Miss Slasher LLC - S-Crop" at bounding box center [470, 202] width 256 height 15
click at [445, 265] on p "Amount owed: 646" at bounding box center [470, 259] width 256 height 15
click at [479, 487] on div "2023 MISS SLASHER AMENDED 1120S (1).pdf" at bounding box center [465, 497] width 163 height 22
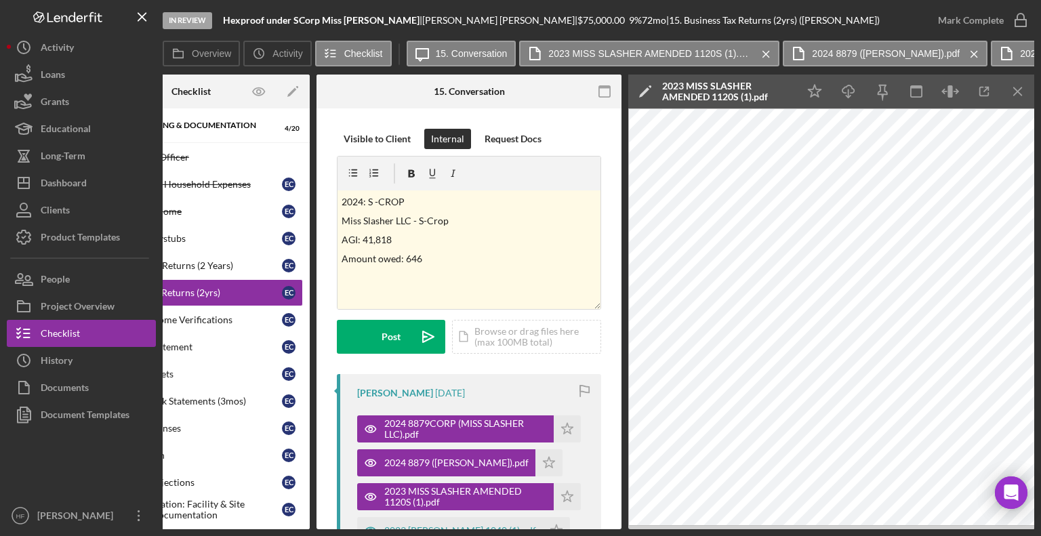
click at [643, 92] on icon "Icon/Edit" at bounding box center [645, 92] width 34 height 34
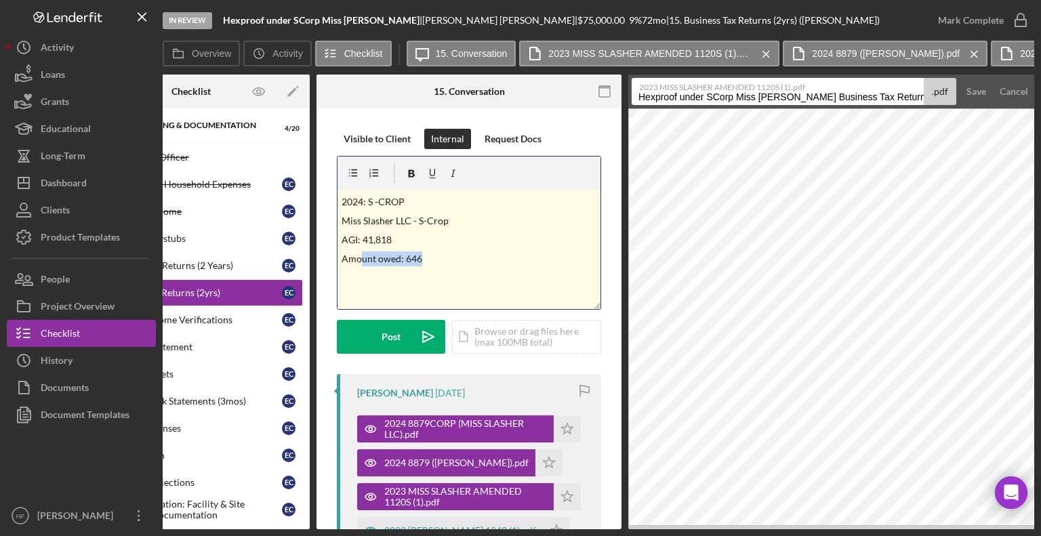
drag, startPoint x: 435, startPoint y: 257, endPoint x: 358, endPoint y: 251, distance: 76.8
click at [358, 252] on p "Amount owed: 646" at bounding box center [470, 259] width 256 height 15
click at [450, 271] on p at bounding box center [470, 277] width 256 height 15
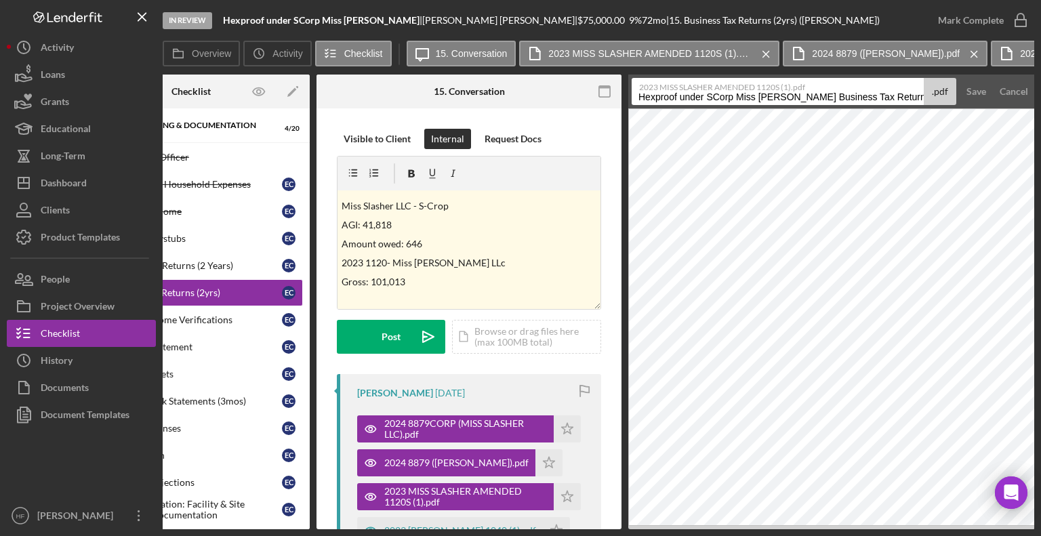
click at [330, 87] on div at bounding box center [368, 92] width 102 height 34
click at [464, 262] on p "2023 1120- Miss Slasher LLc" at bounding box center [470, 263] width 256 height 15
click at [430, 279] on p "Gross: 101,013" at bounding box center [470, 282] width 256 height 15
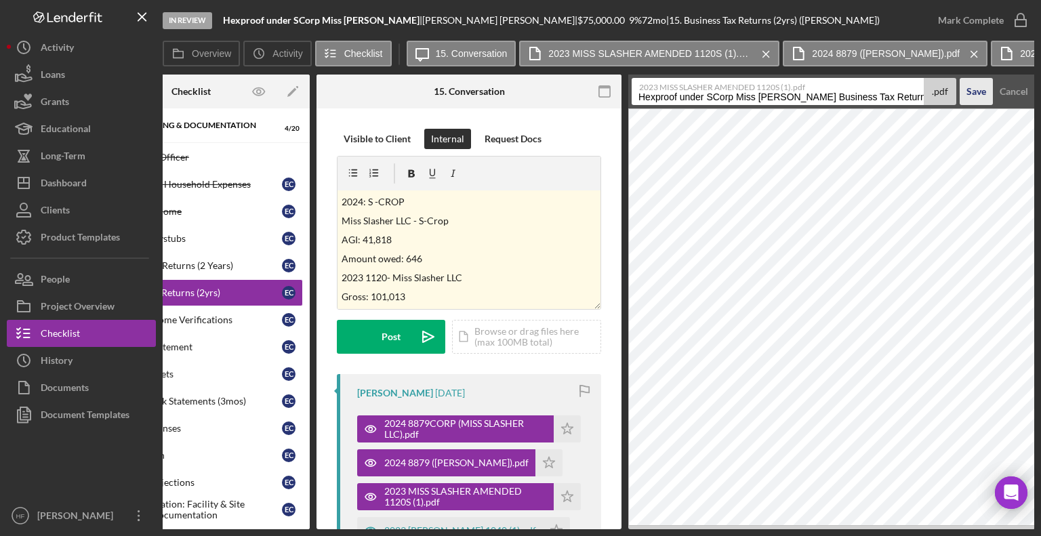
click at [980, 94] on div "Save" at bounding box center [977, 91] width 20 height 27
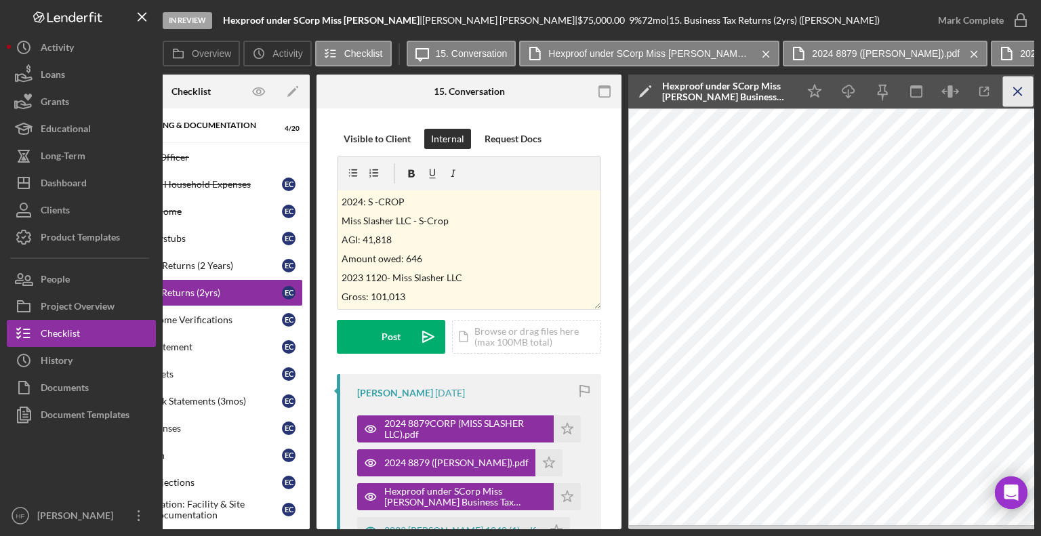
click at [1019, 102] on icon "Icon/Menu Close" at bounding box center [1018, 92] width 31 height 31
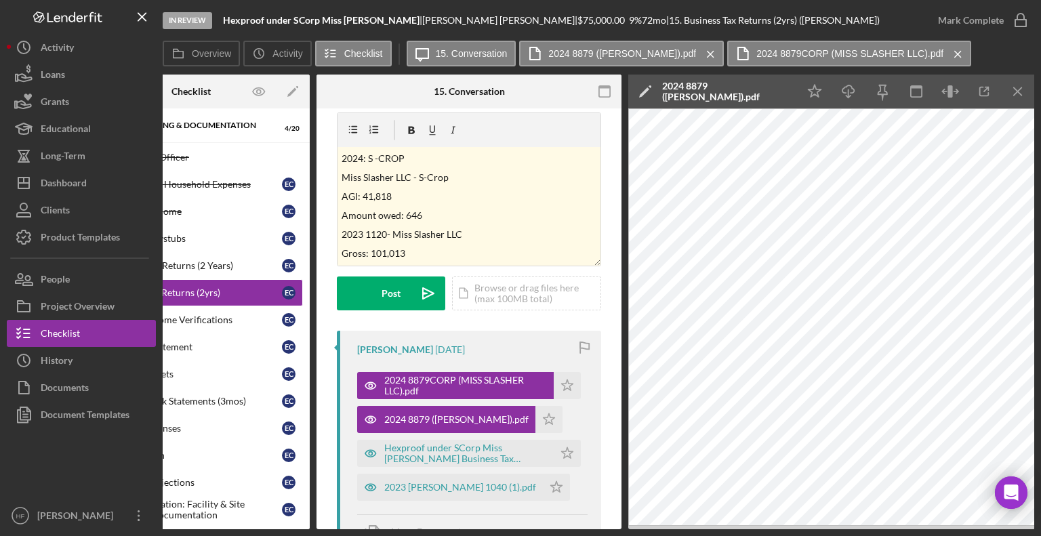
scroll to position [68, 0]
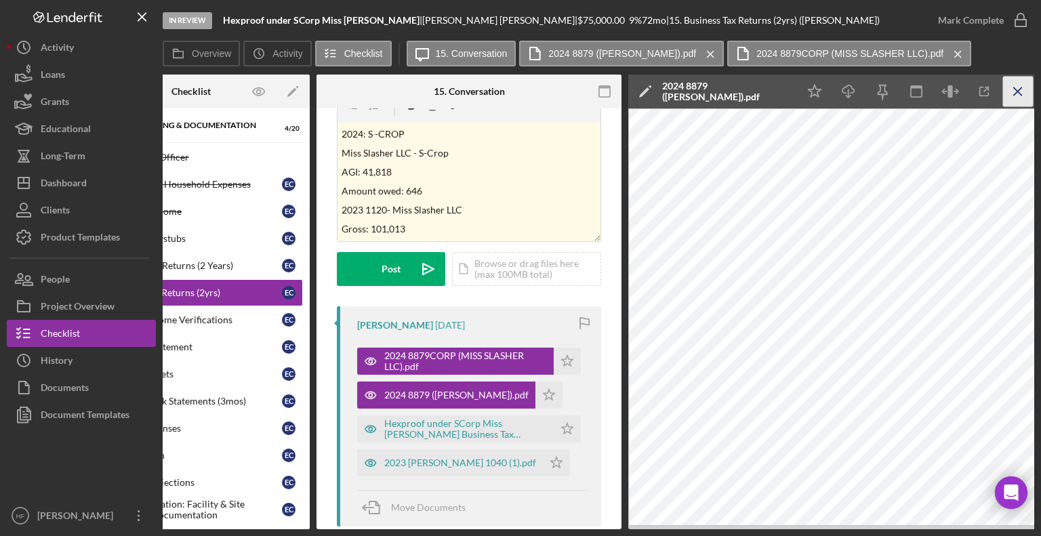
click at [1017, 90] on icon "Icon/Menu Close" at bounding box center [1018, 92] width 31 height 31
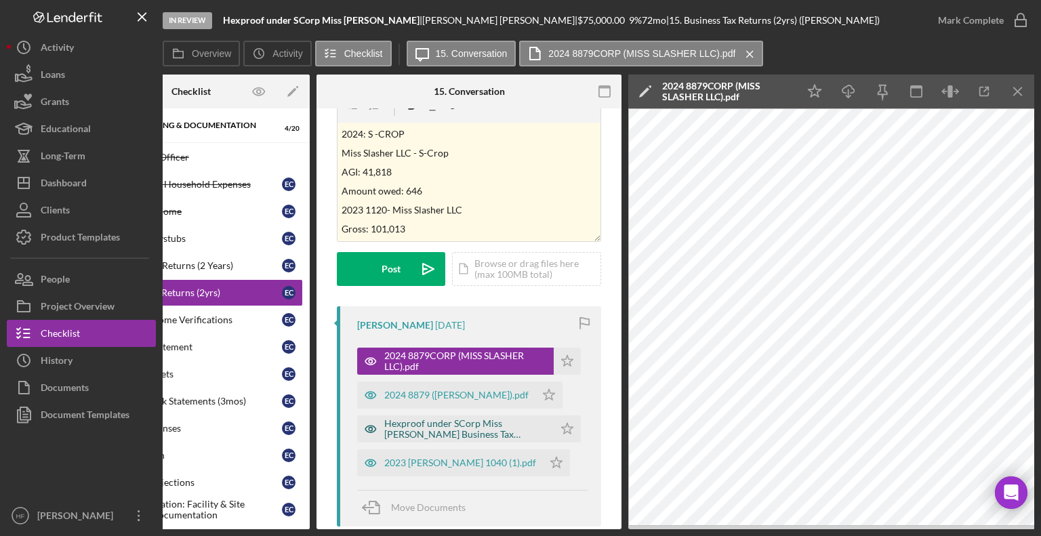
click at [484, 433] on div "Hexproof under SCorp Miss Slasher Business Tax Returns (2yrs) 20250729.pdf" at bounding box center [465, 429] width 163 height 22
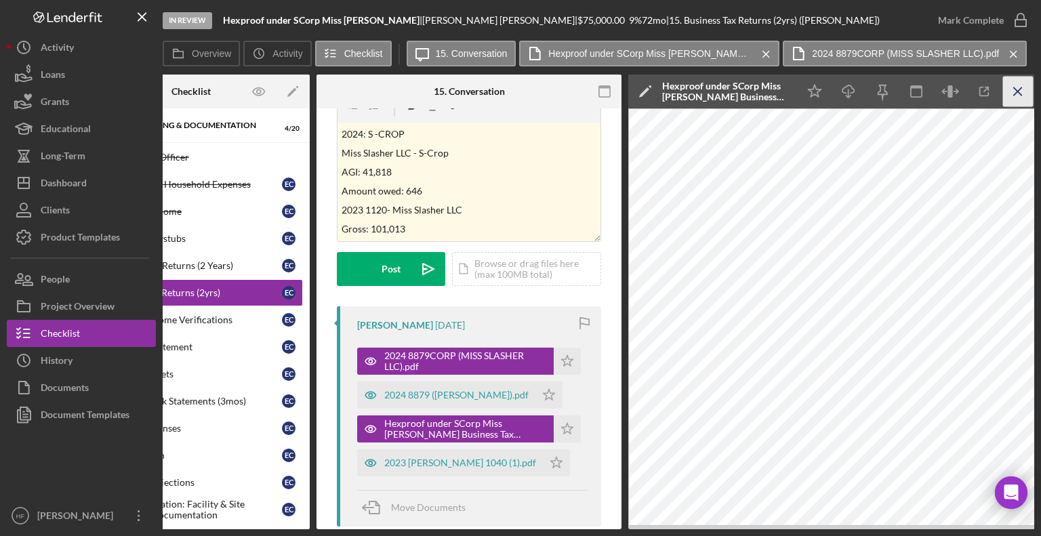
click at [1025, 99] on icon "Icon/Menu Close" at bounding box center [1018, 92] width 31 height 31
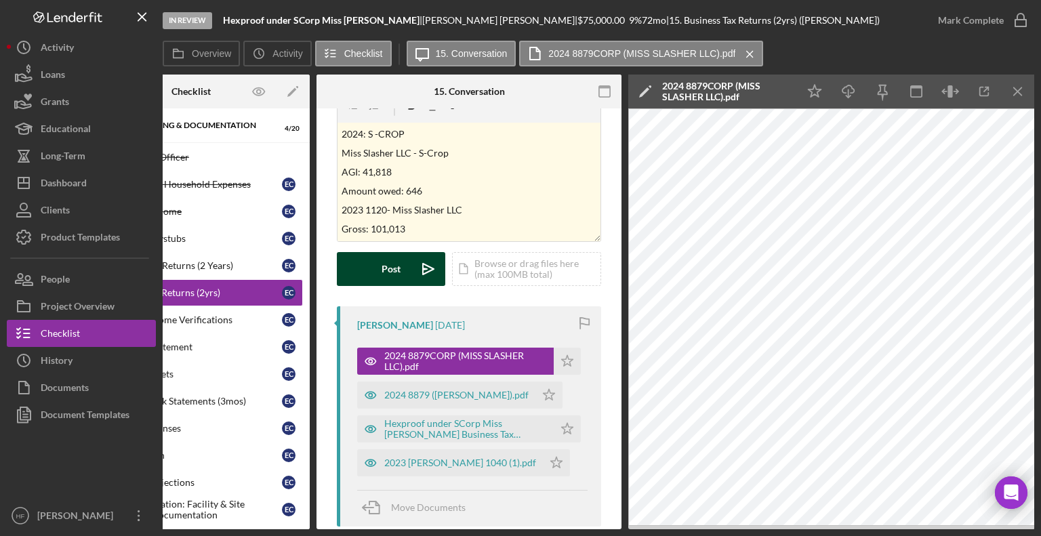
click at [374, 264] on button "Post Icon/icon-invite-send" at bounding box center [391, 269] width 108 height 34
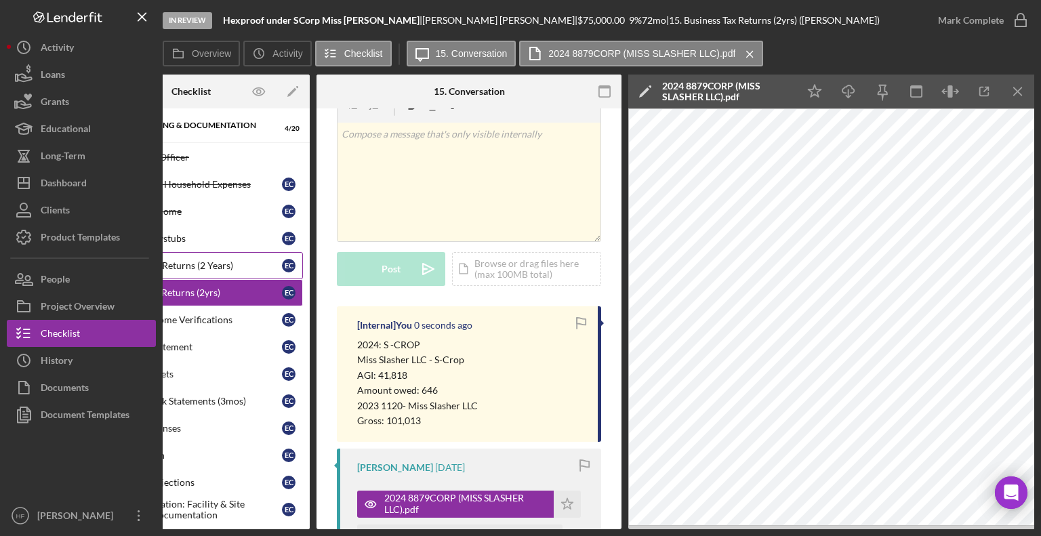
drag, startPoint x: 215, startPoint y: 266, endPoint x: 242, endPoint y: 257, distance: 28.7
click at [214, 266] on div "Personal Tax Returns (2 Years)" at bounding box center [194, 265] width 175 height 11
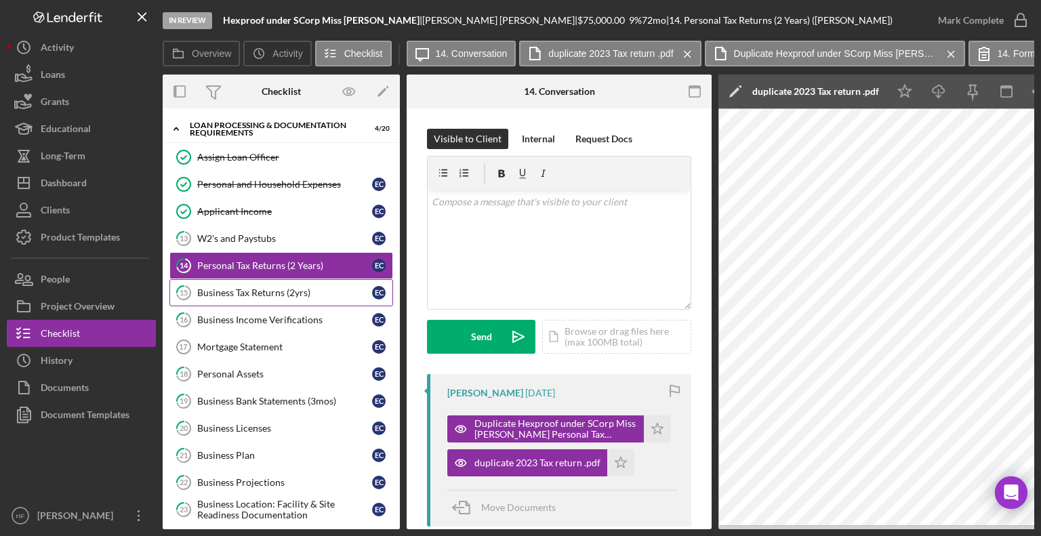
click at [328, 296] on link "15 Business Tax Returns (2yrs) E C" at bounding box center [281, 292] width 224 height 27
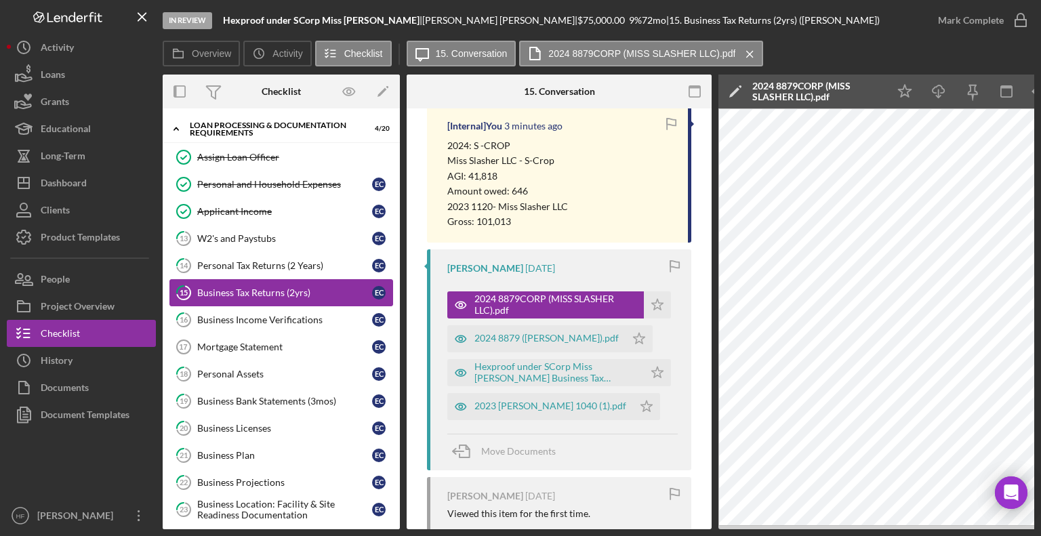
scroll to position [269, 0]
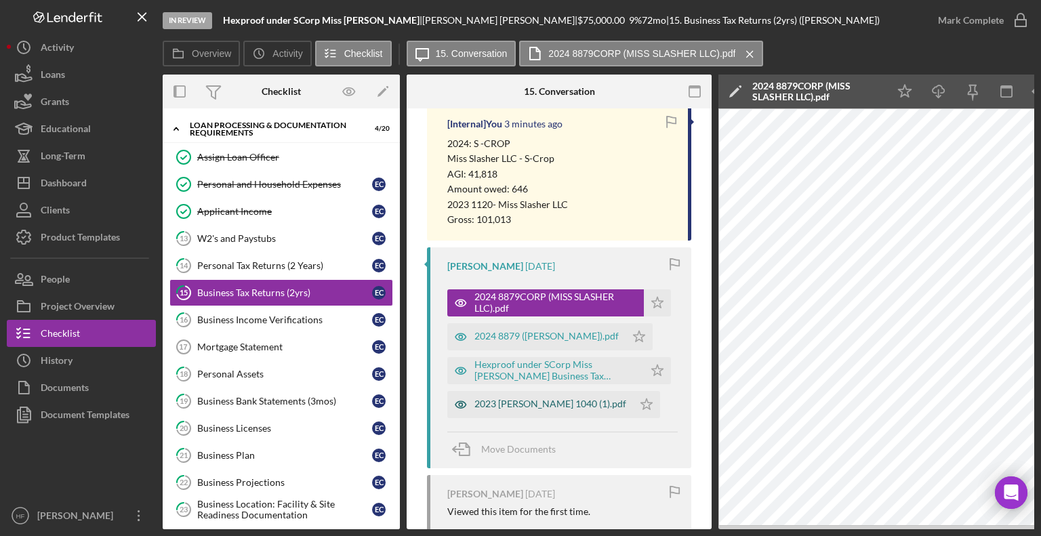
click at [613, 409] on div "2023 CLEEREMAN ELISE 1040 (1).pdf" at bounding box center [551, 404] width 152 height 11
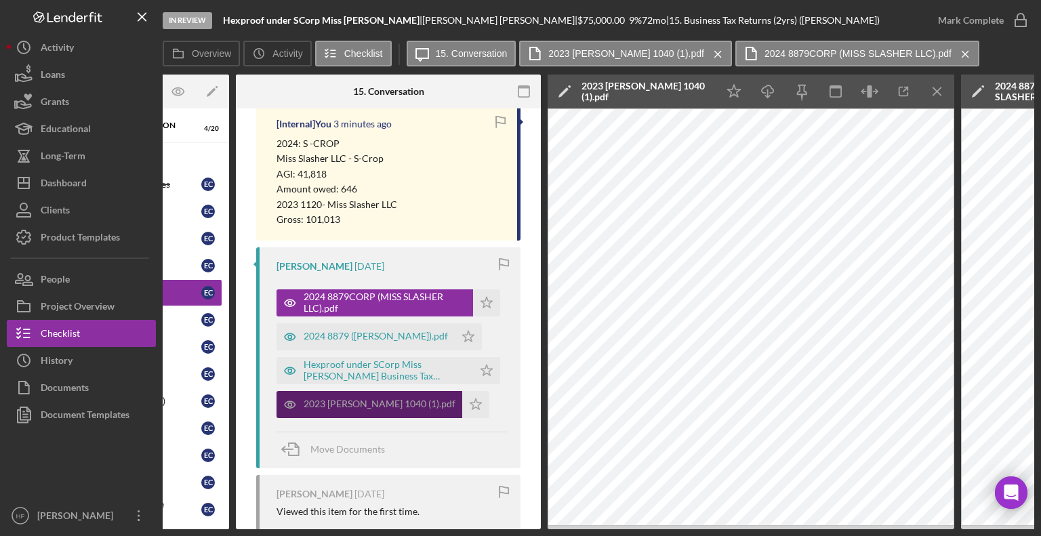
scroll to position [0, 174]
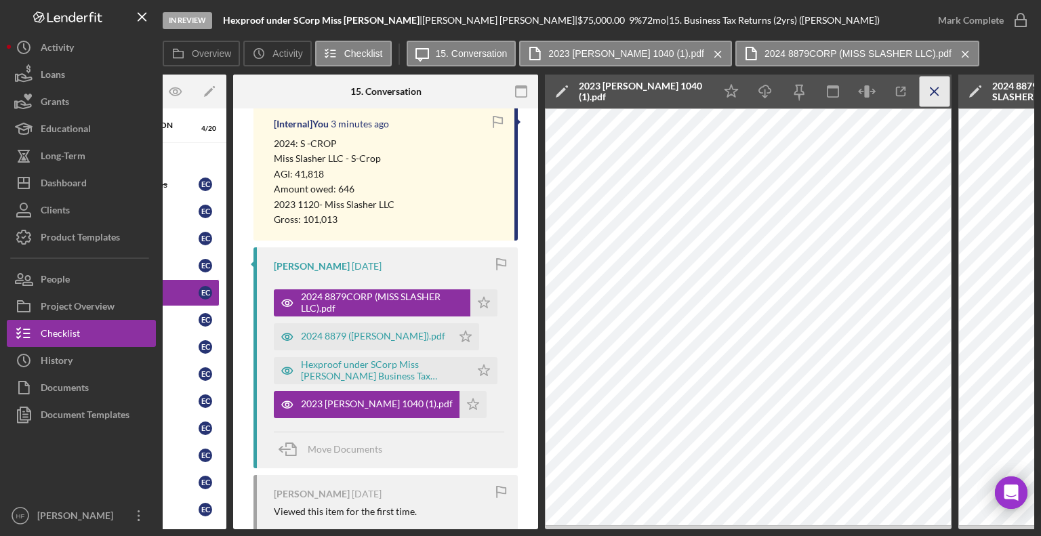
click at [933, 92] on icon "Icon/Menu Close" at bounding box center [935, 92] width 31 height 31
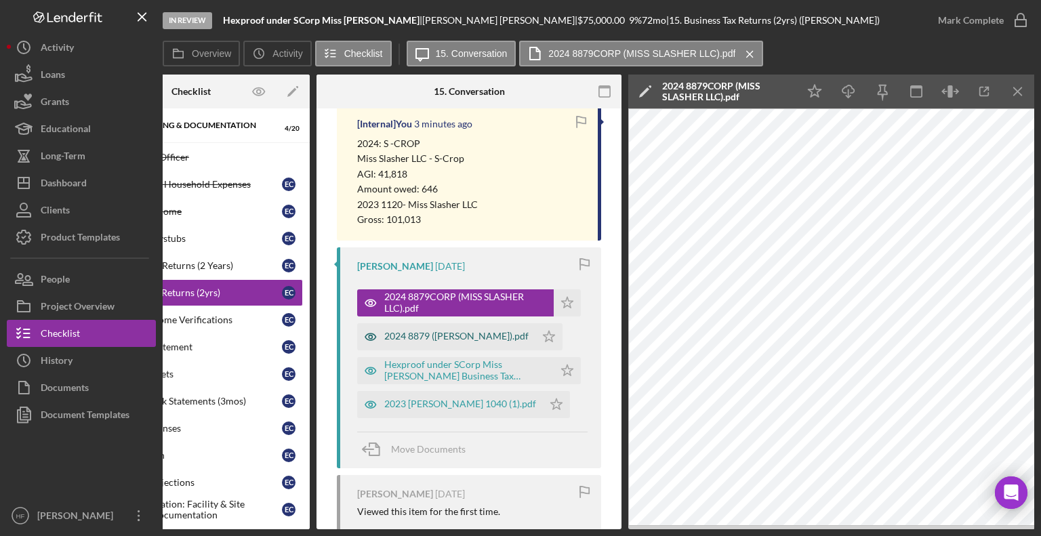
click at [509, 342] on div "2024 8879 (CLEEREMAN ELISE).pdf" at bounding box center [446, 336] width 178 height 27
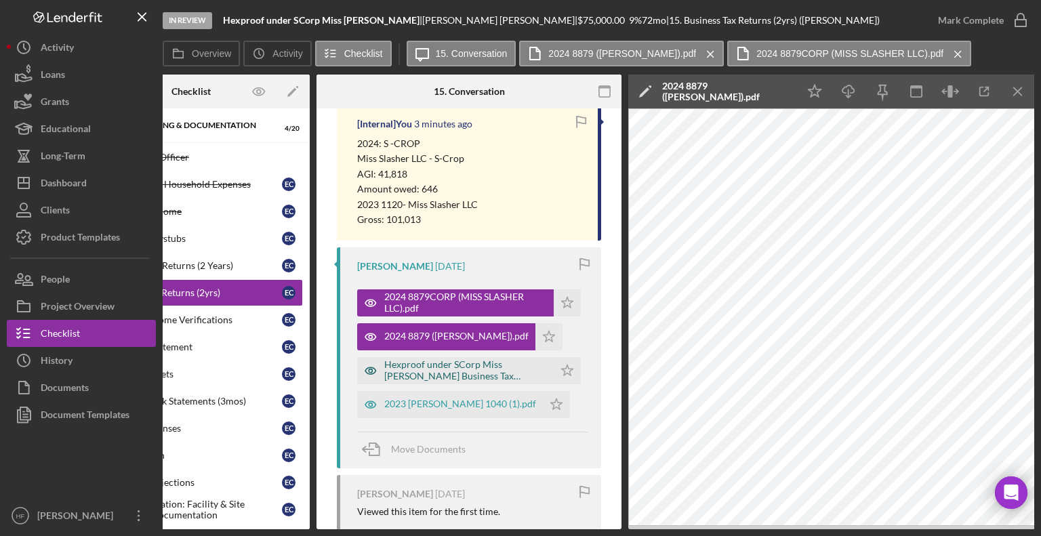
click at [510, 372] on div "Hexproof under SCorp Miss Slasher Business Tax Returns (2yrs) 20250729.pdf" at bounding box center [465, 370] width 163 height 22
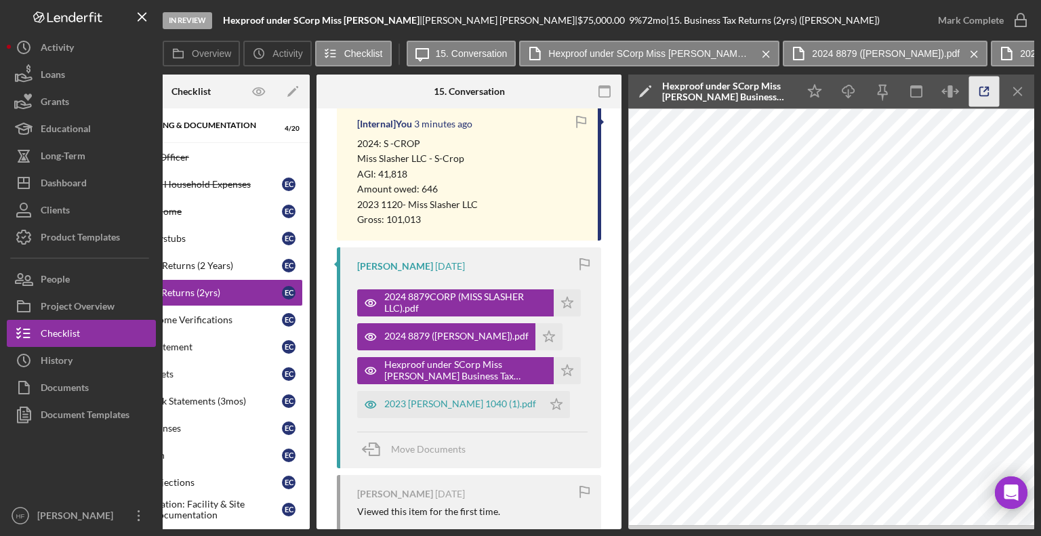
click at [977, 97] on icon "button" at bounding box center [984, 92] width 31 height 31
click at [240, 254] on link "14 Personal Tax Returns (2 Years) E C" at bounding box center [191, 265] width 224 height 27
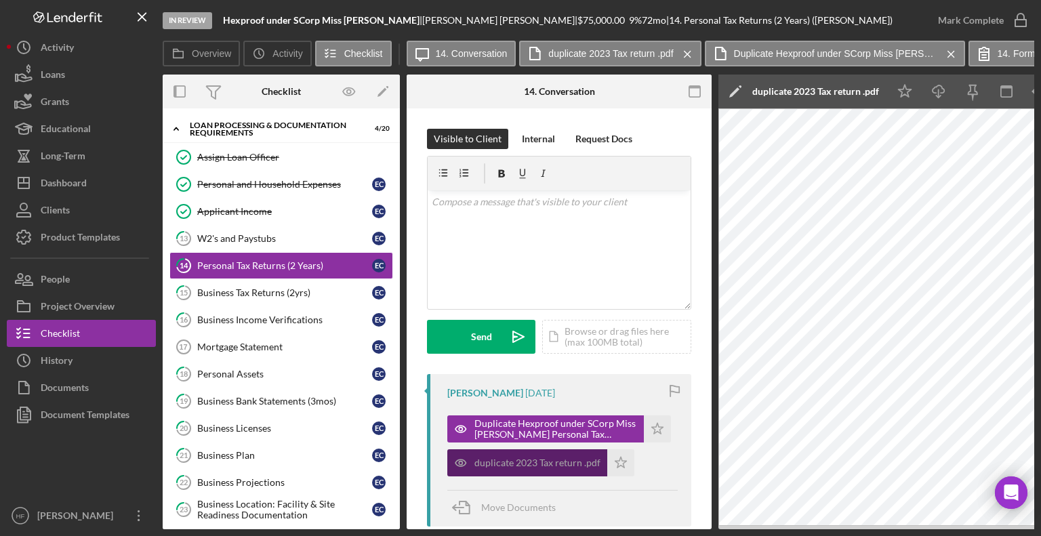
click at [557, 459] on div "duplicate 2023 Tax return .pdf" at bounding box center [538, 463] width 126 height 11
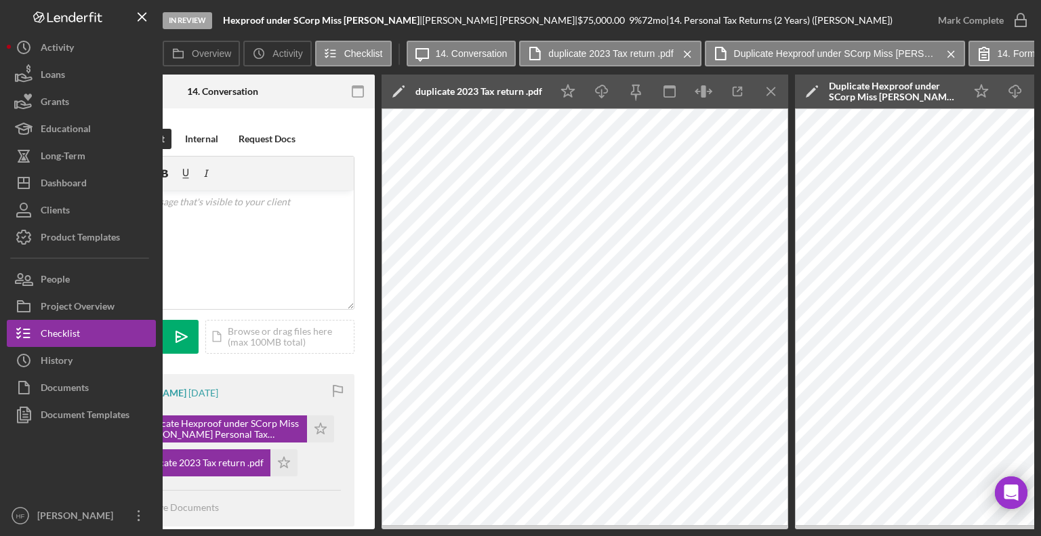
scroll to position [0, 339]
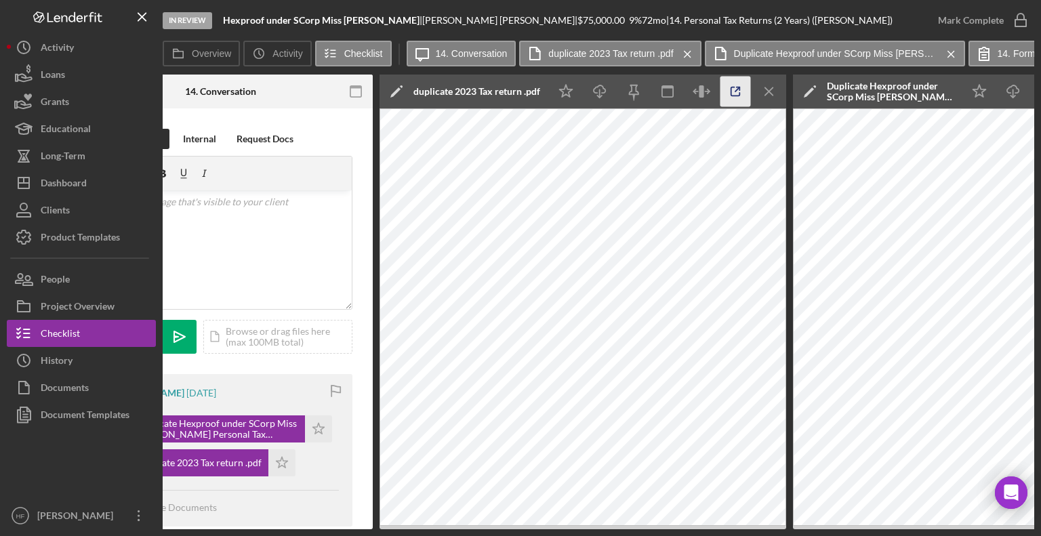
click at [737, 89] on line "button" at bounding box center [738, 89] width 4 height 4
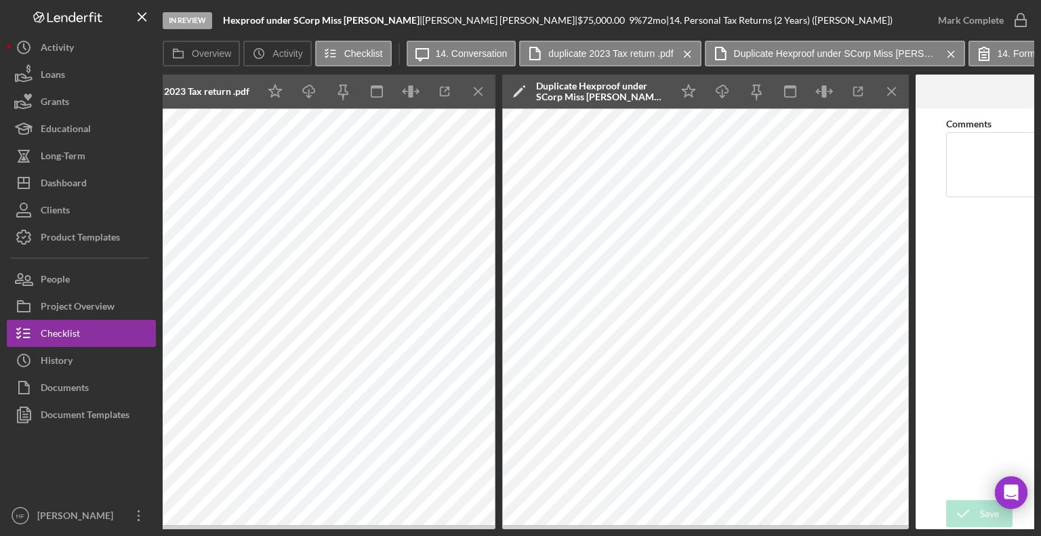
scroll to position [0, 630]
click at [849, 95] on icon "button" at bounding box center [858, 92] width 31 height 31
drag, startPoint x: 471, startPoint y: 101, endPoint x: 480, endPoint y: 100, distance: 8.9
click at [472, 101] on icon "Icon/Menu Close" at bounding box center [478, 92] width 31 height 31
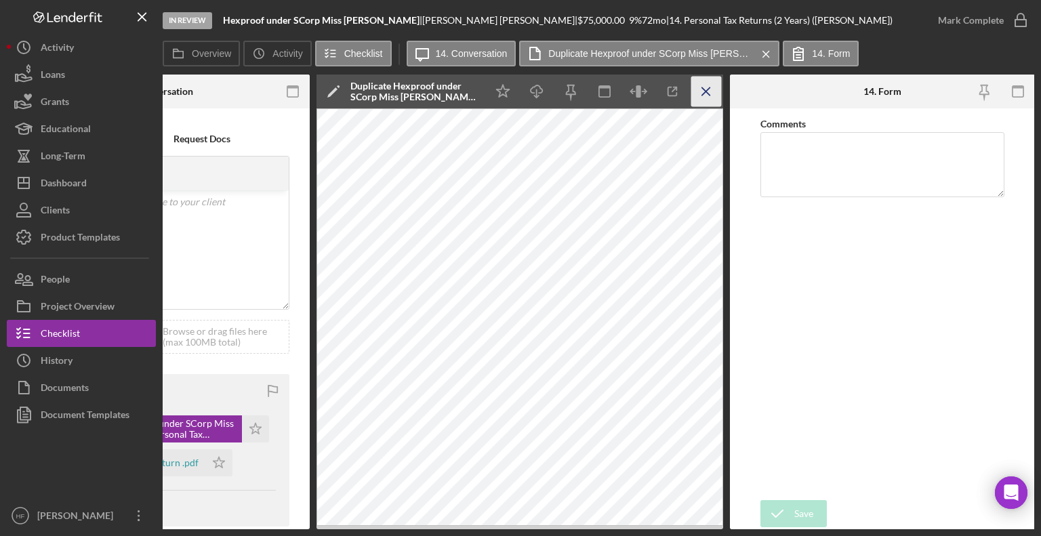
click at [698, 94] on icon "Icon/Menu Close" at bounding box center [706, 92] width 31 height 31
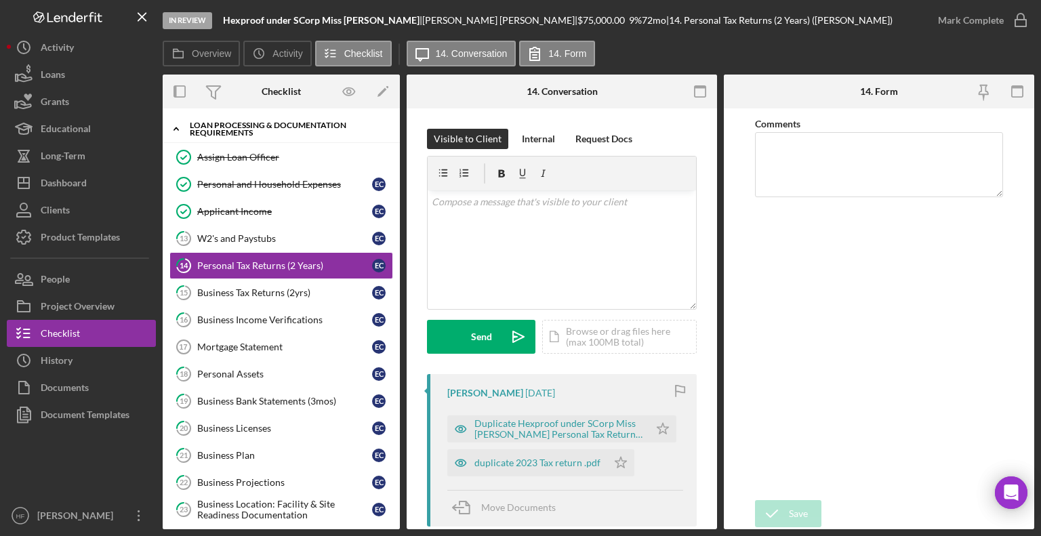
scroll to position [0, 0]
click at [289, 233] on div "W2's and Paystubs" at bounding box center [284, 238] width 175 height 11
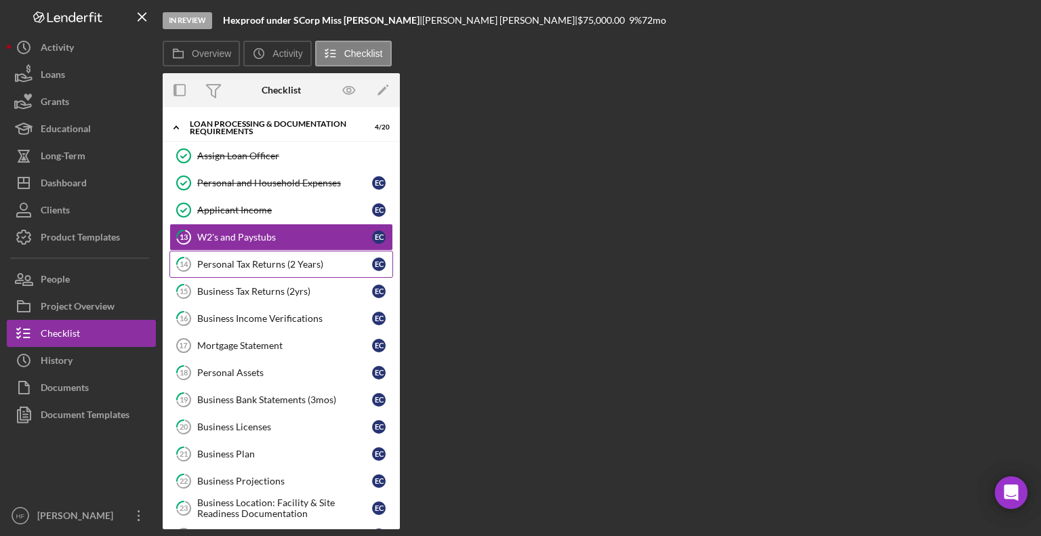
click at [267, 251] on link "14 Personal Tax Returns (2 Years) E C" at bounding box center [281, 264] width 224 height 27
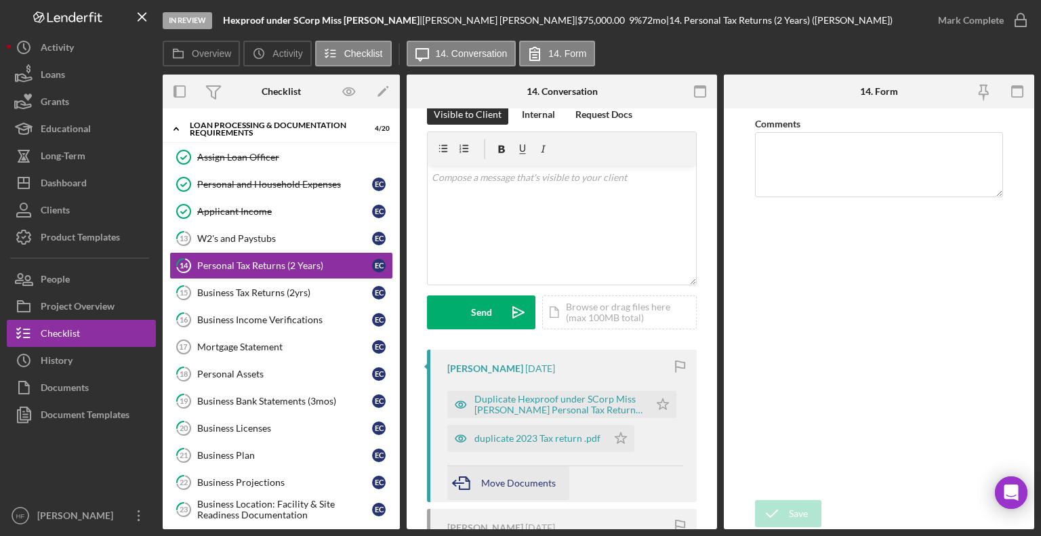
scroll to position [68, 0]
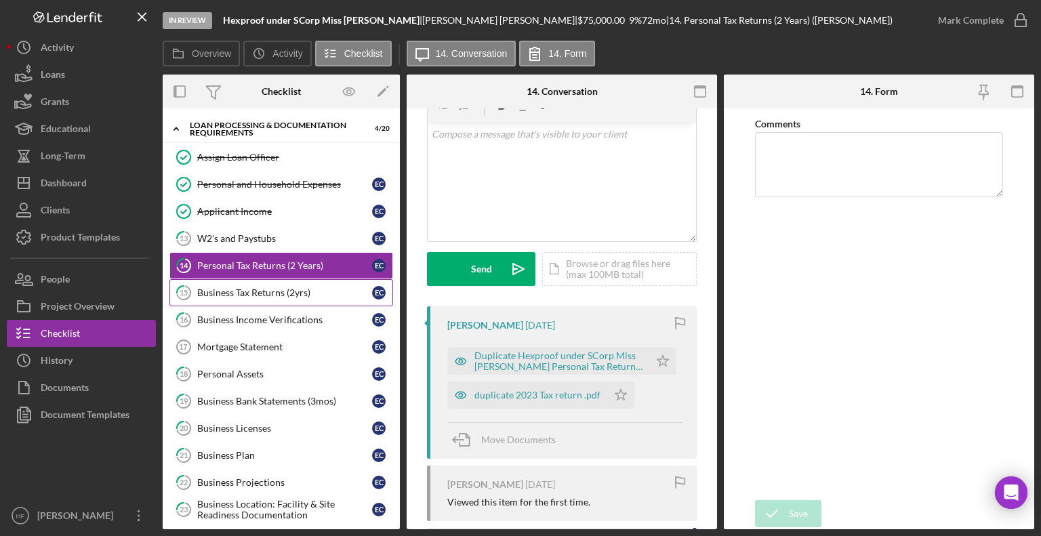
click at [327, 281] on link "15 Business Tax Returns (2yrs) E C" at bounding box center [281, 292] width 224 height 27
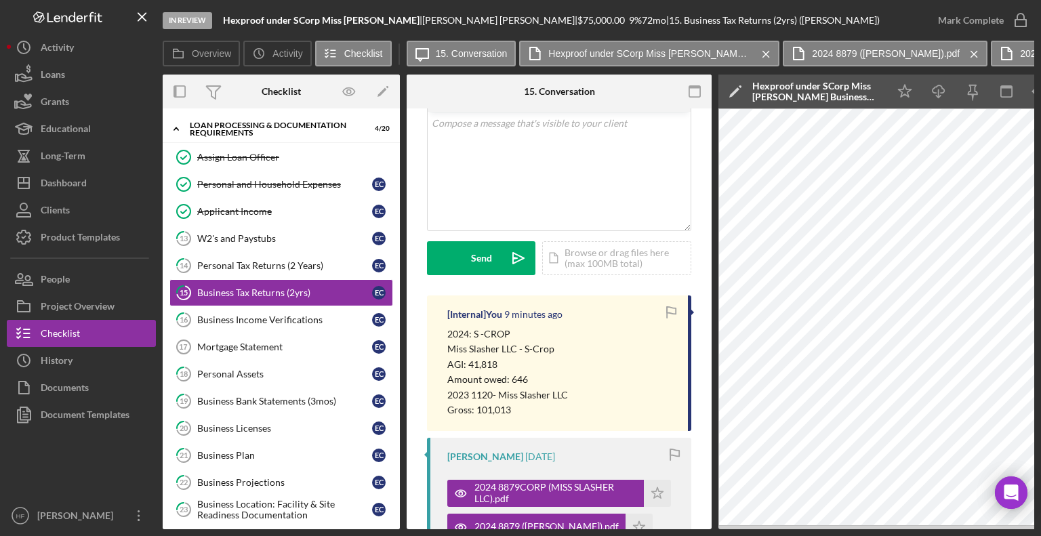
scroll to position [271, 0]
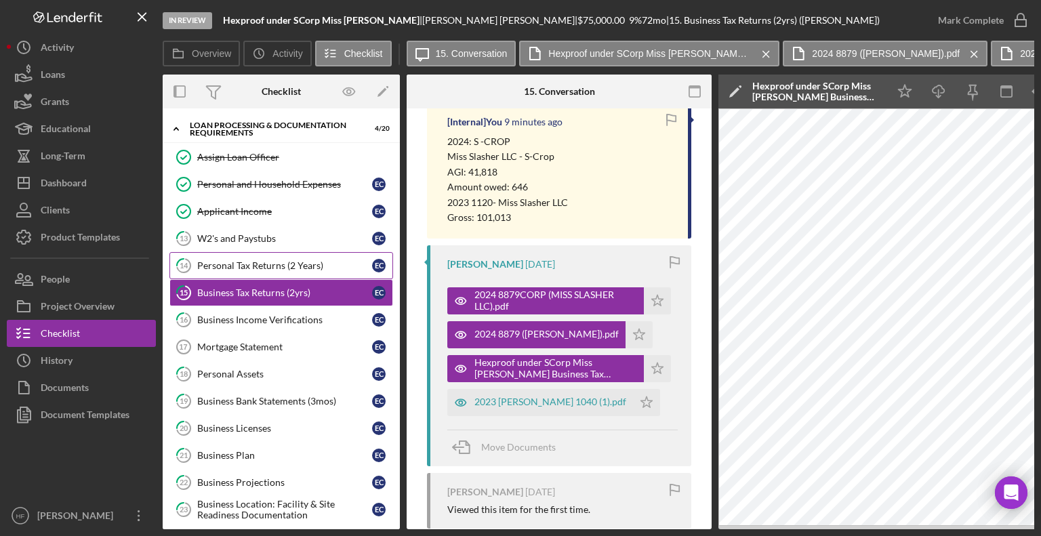
click at [331, 268] on link "14 Personal Tax Returns (2 Years) E C" at bounding box center [281, 265] width 224 height 27
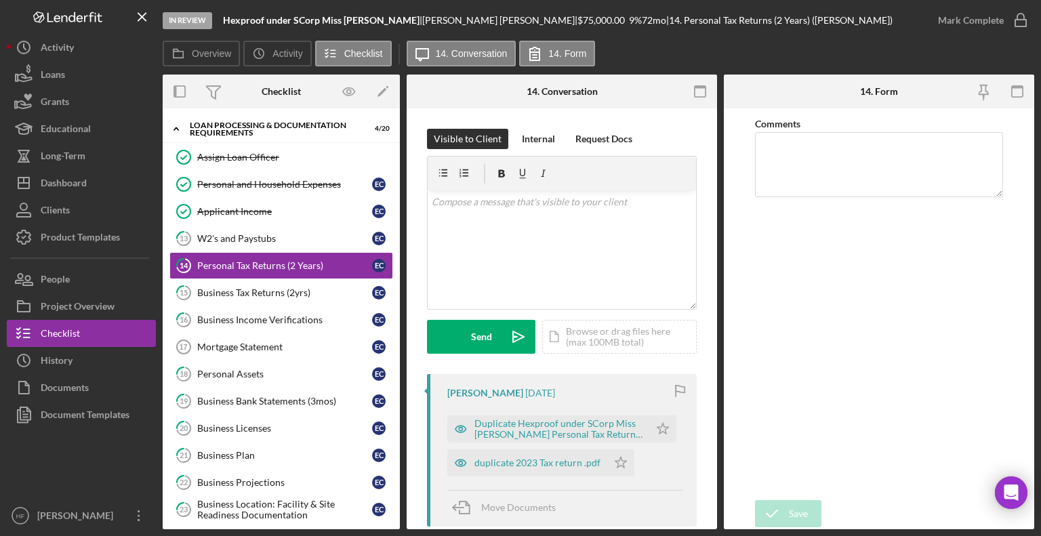
scroll to position [68, 0]
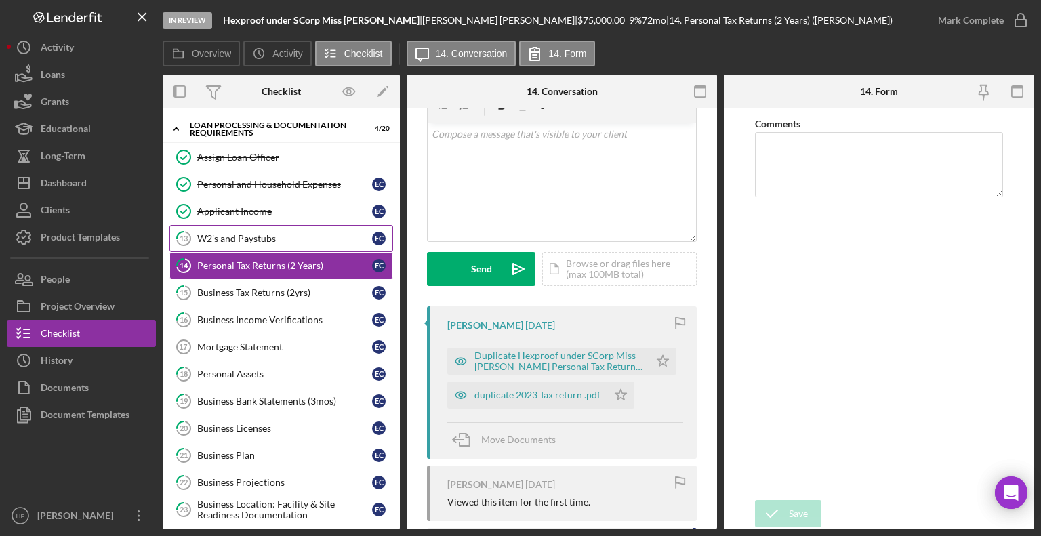
click at [338, 225] on link "13 W2's and Paystubs E C" at bounding box center [281, 238] width 224 height 27
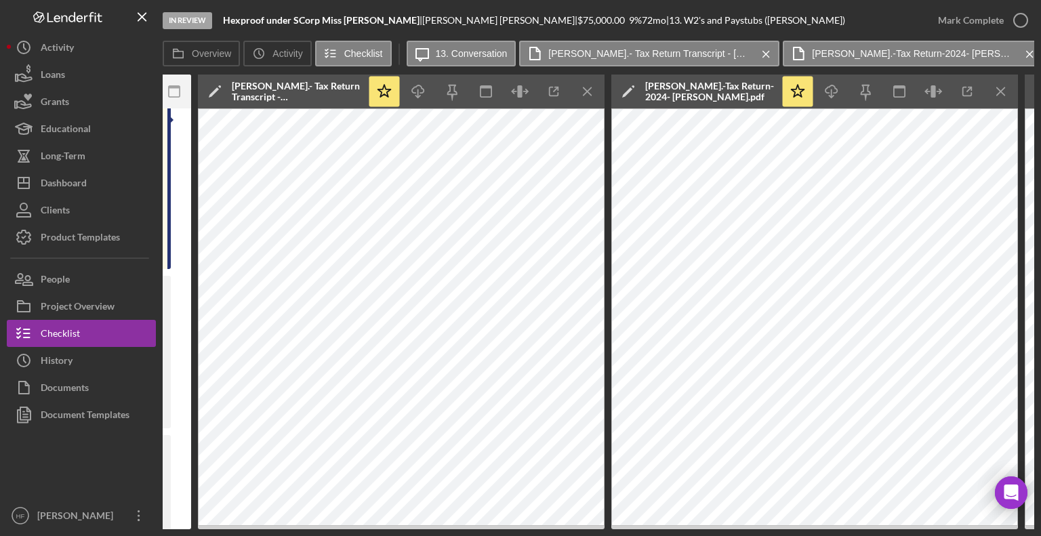
scroll to position [0, 518]
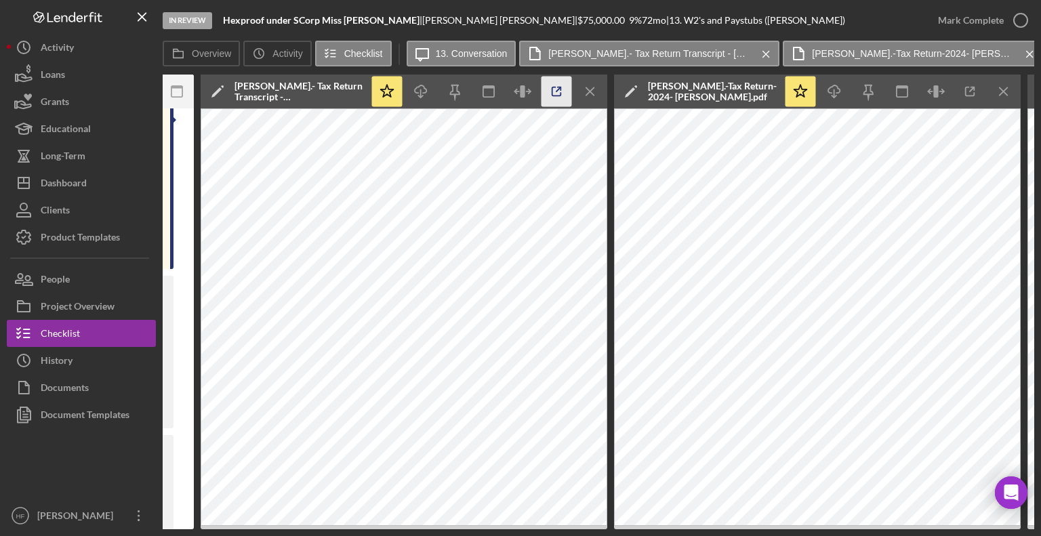
click at [553, 94] on icon "button" at bounding box center [557, 92] width 31 height 31
drag, startPoint x: 1011, startPoint y: 88, endPoint x: 987, endPoint y: 81, distance: 25.5
click at [1011, 89] on icon "Icon/Menu Close" at bounding box center [1004, 92] width 31 height 31
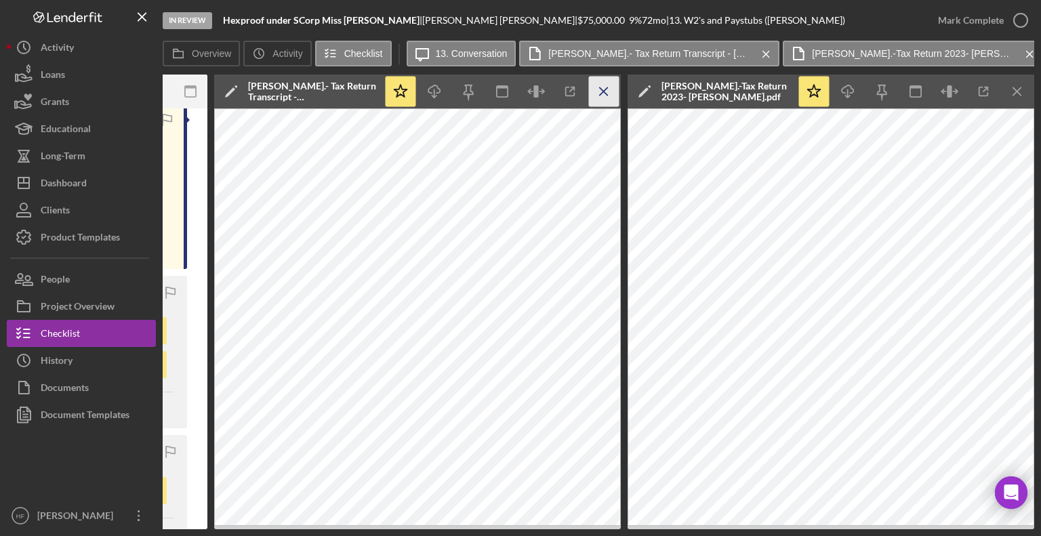
click at [597, 86] on icon "Icon/Menu Close" at bounding box center [604, 92] width 31 height 31
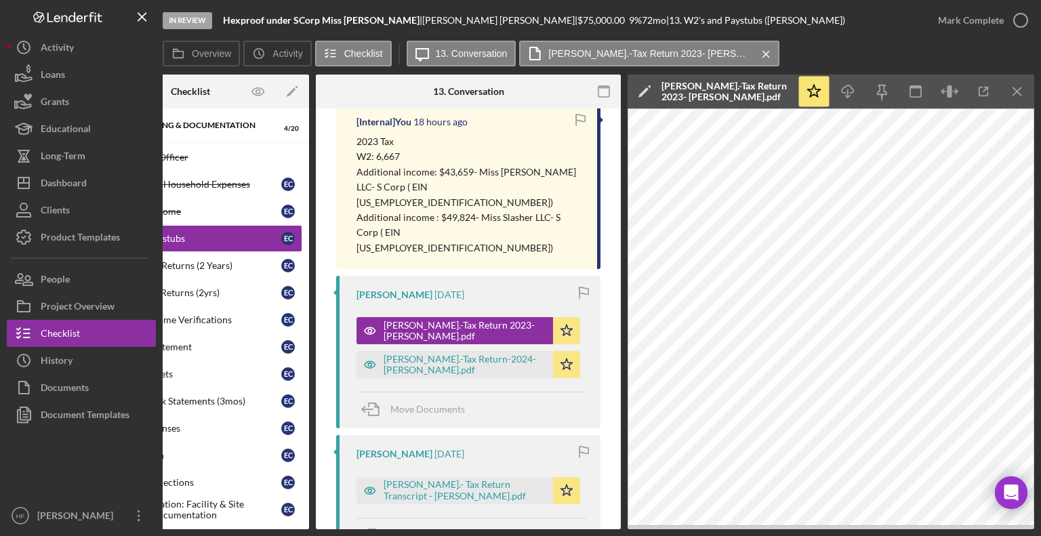
scroll to position [0, 90]
click at [1028, 94] on icon "Icon/Menu Close" at bounding box center [1018, 92] width 31 height 31
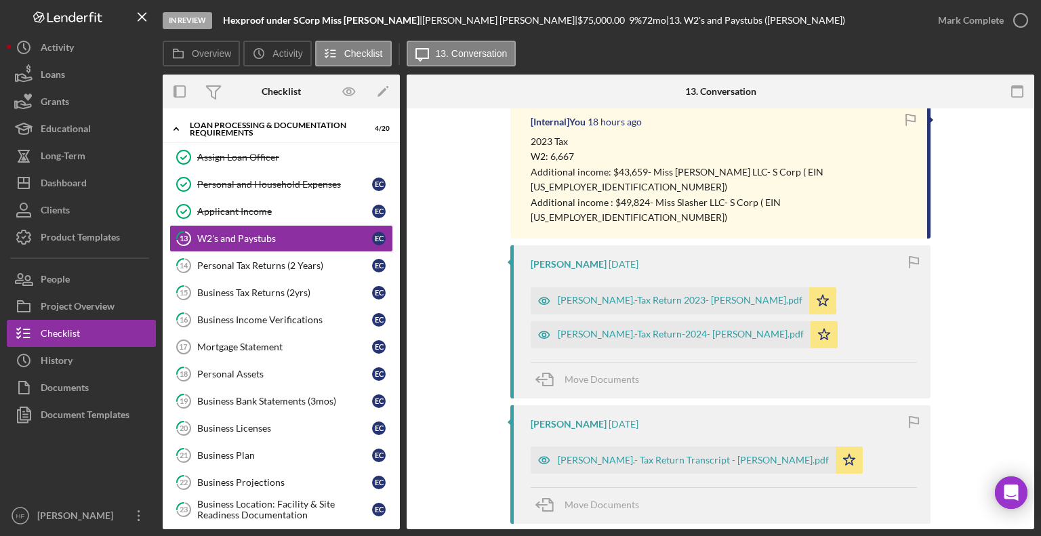
scroll to position [0, 0]
